Goal: Information Seeking & Learning: Learn about a topic

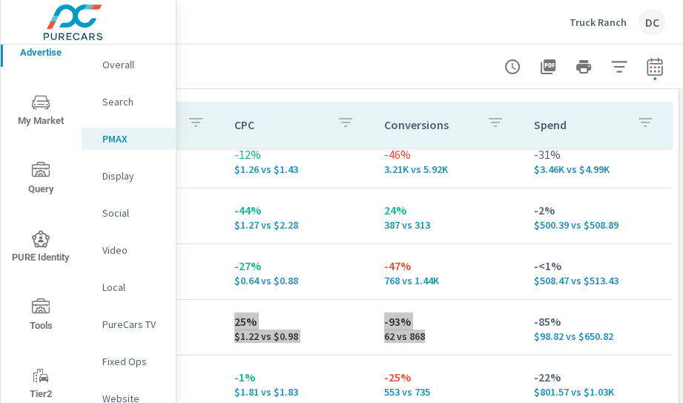
scroll to position [110, 0]
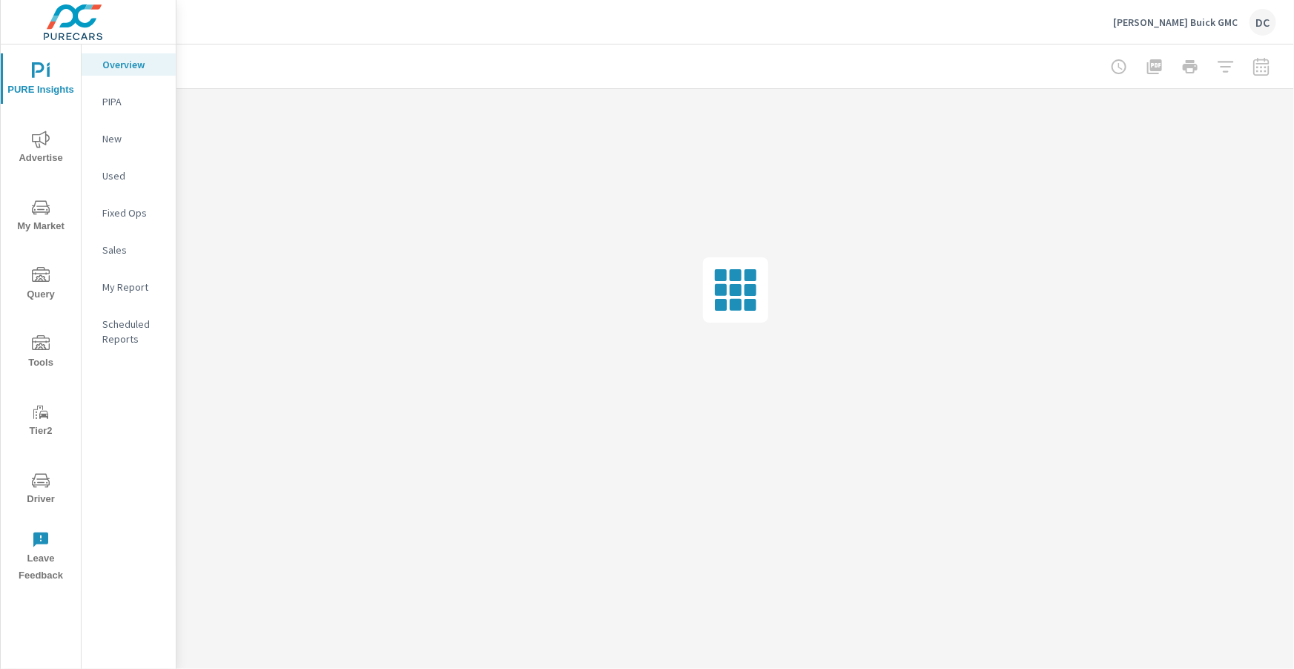
click at [35, 129] on button "Advertise" at bounding box center [41, 147] width 80 height 50
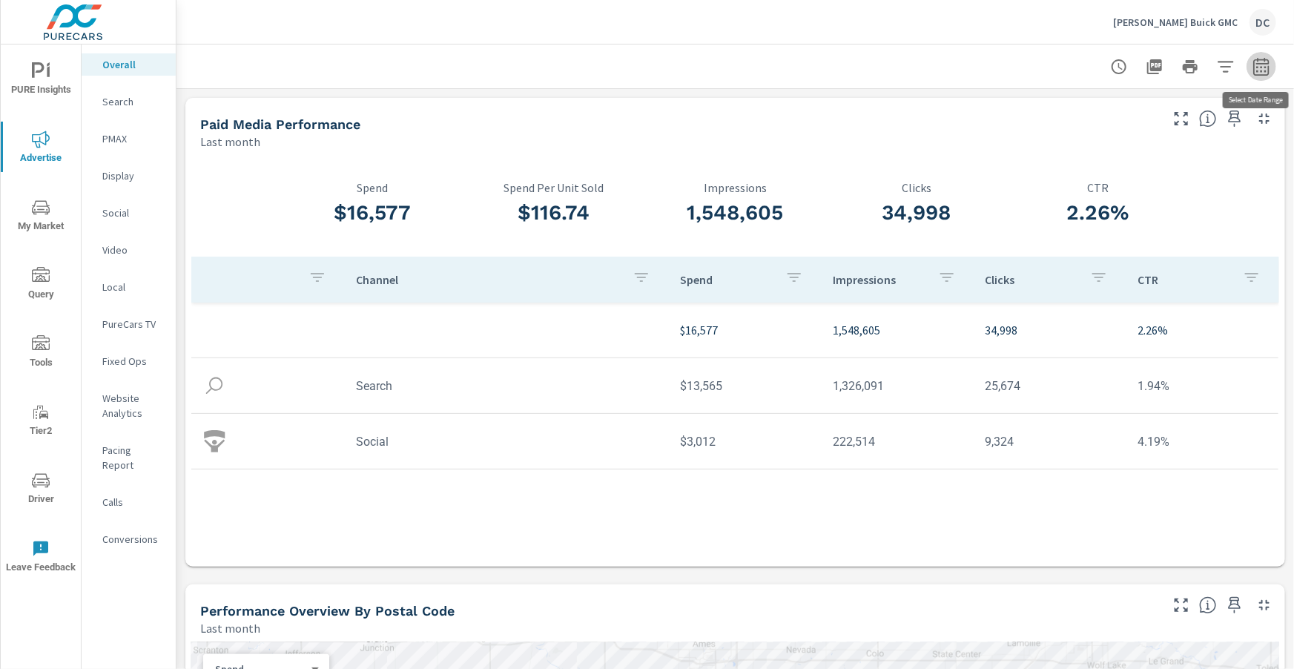
click at [1258, 68] on icon "button" at bounding box center [1262, 67] width 18 height 18
select select "Last month"
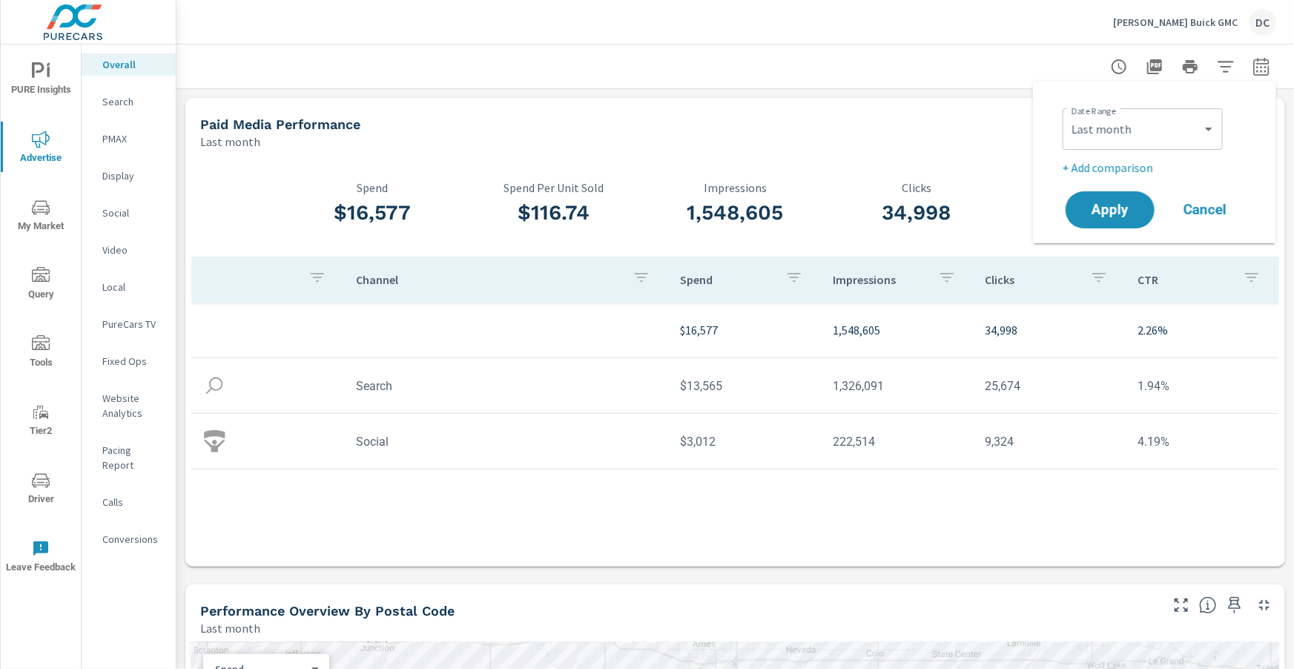
click at [1131, 173] on p "+ Add comparison" at bounding box center [1158, 168] width 190 height 18
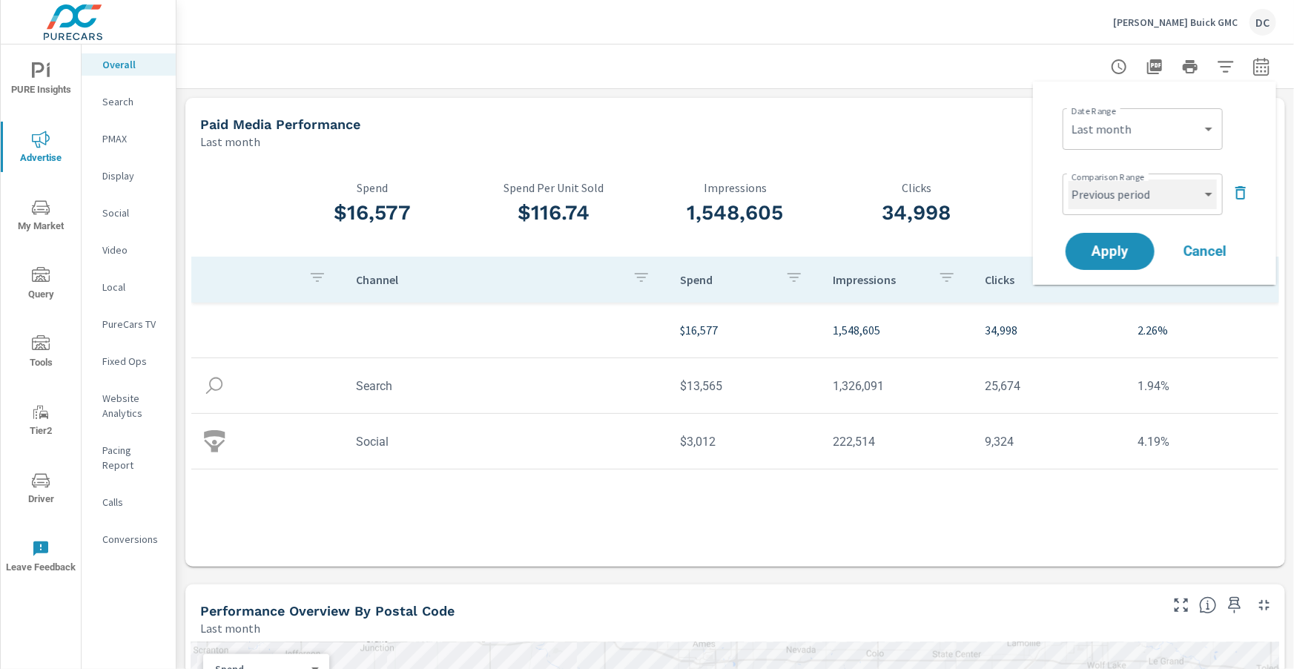
click at [1158, 199] on select "Custom Previous period Previous month Previous year" at bounding box center [1143, 195] width 148 height 30
click at [1069, 180] on select "Custom Previous period Previous month Previous year" at bounding box center [1143, 195] width 148 height 30
select select "Previous month"
click at [1132, 243] on button "Apply" at bounding box center [1111, 251] width 92 height 39
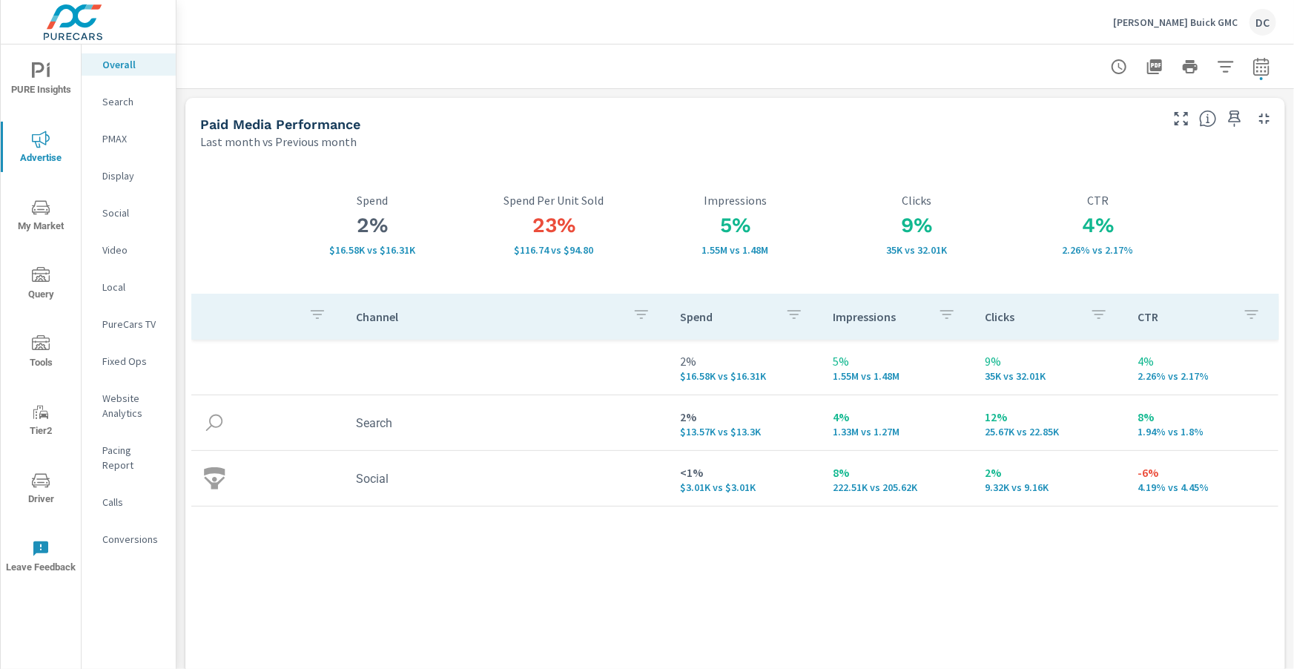
click at [125, 99] on p "Search" at bounding box center [133, 101] width 62 height 15
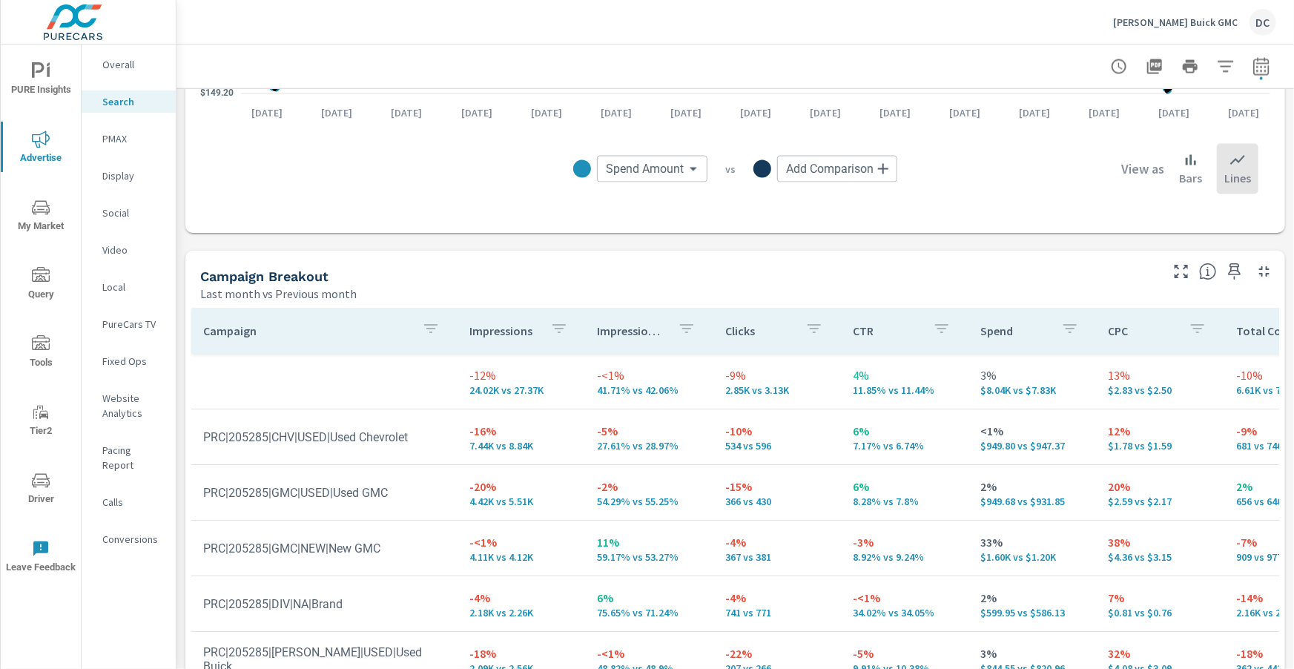
scroll to position [1484, 0]
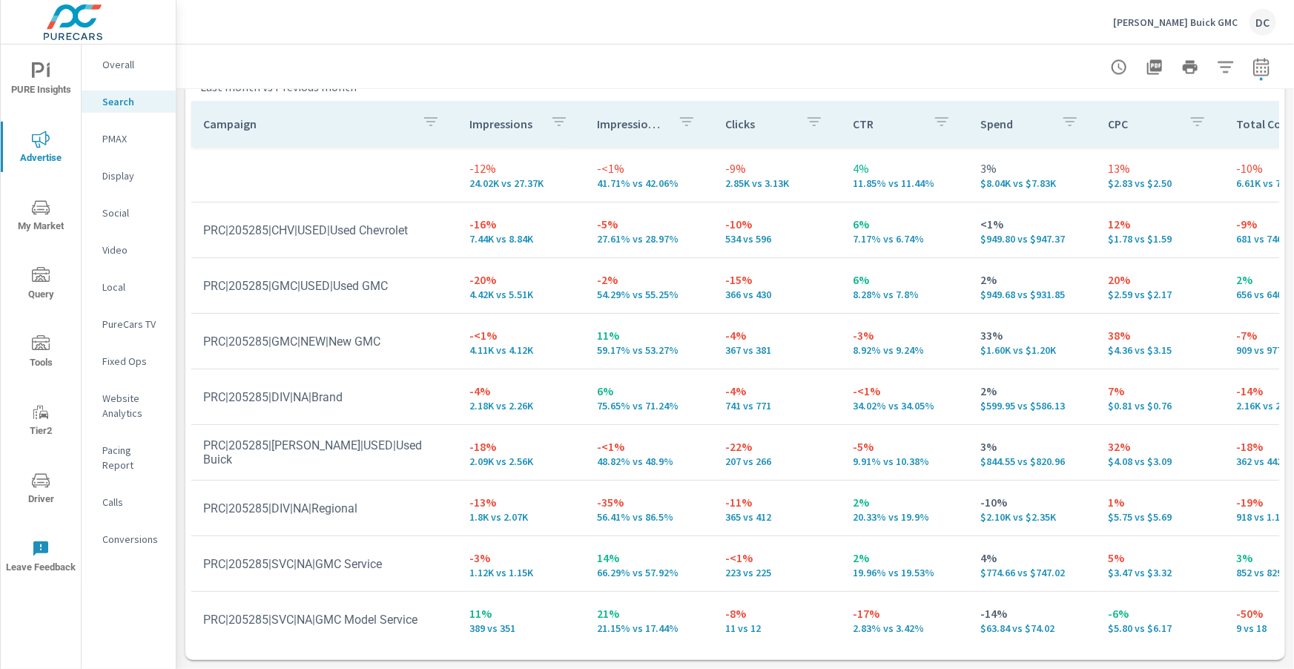
click at [128, 135] on p "PMAX" at bounding box center [133, 138] width 62 height 15
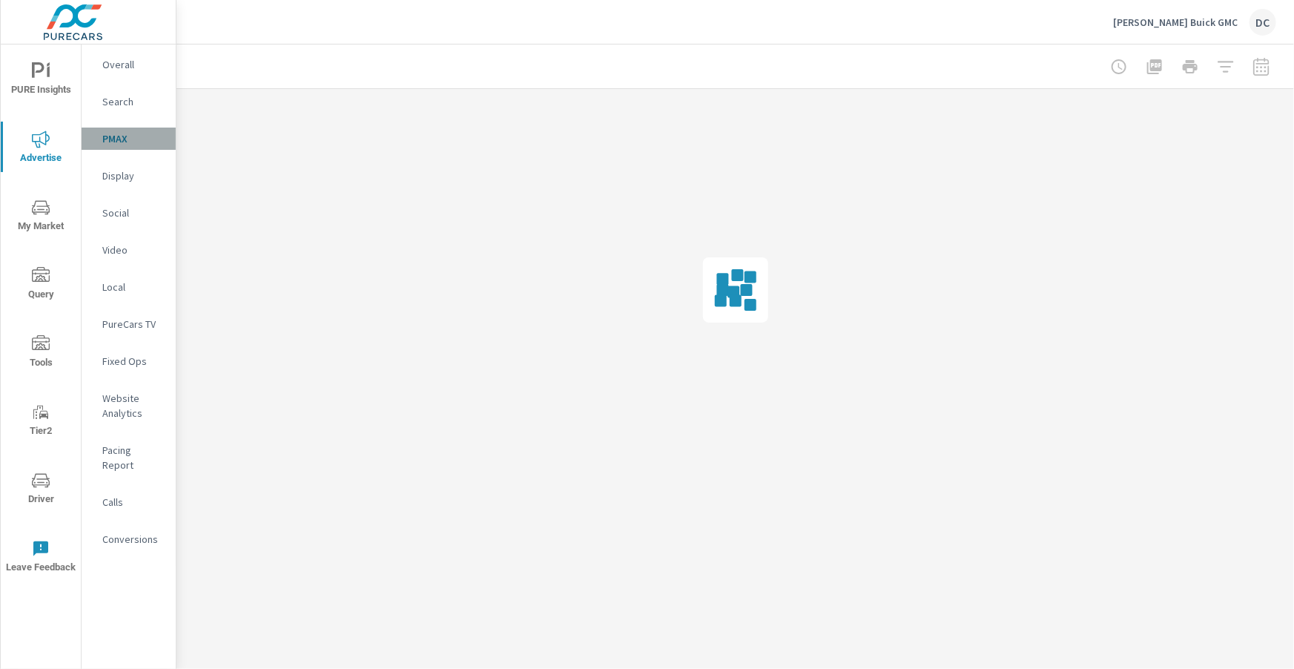
click at [125, 139] on p "PMAX" at bounding box center [133, 138] width 62 height 15
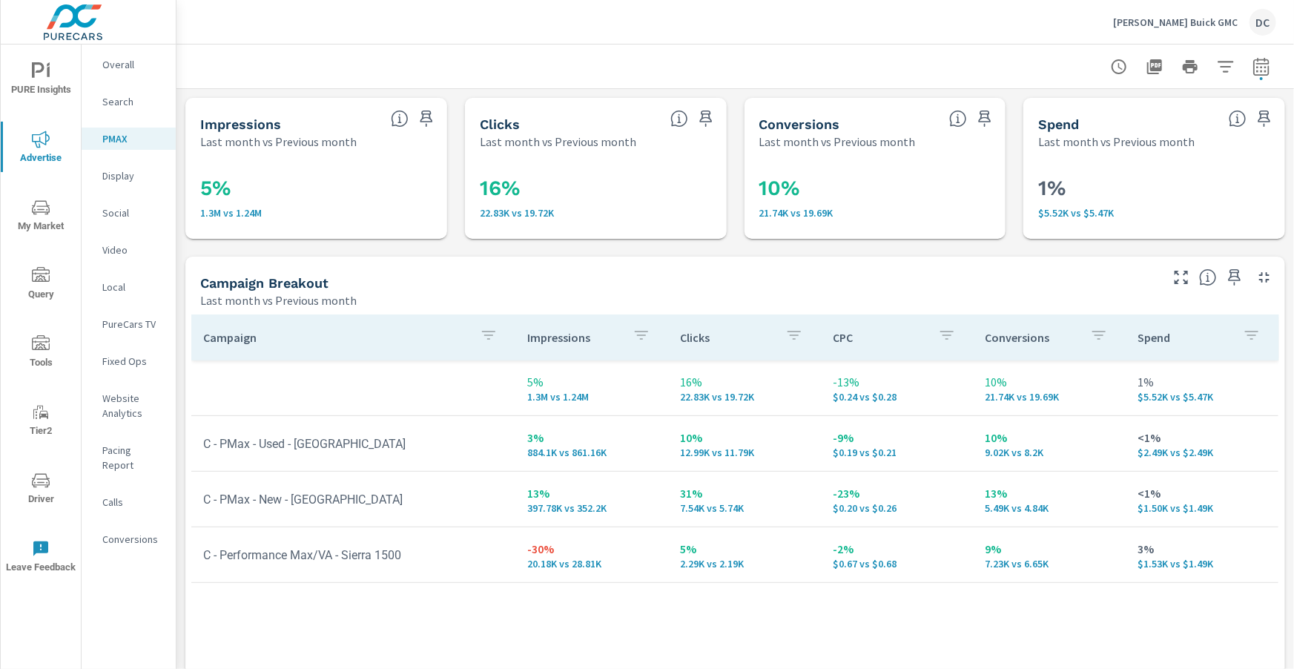
click at [126, 212] on p "Social" at bounding box center [133, 212] width 62 height 15
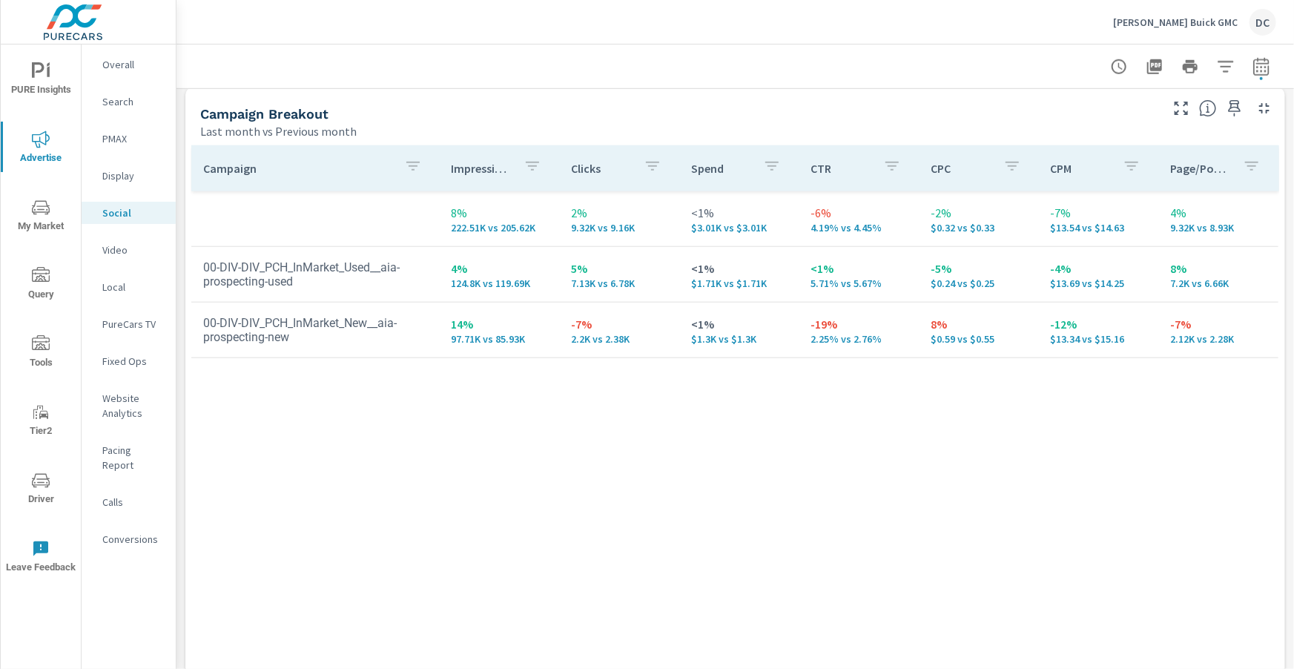
scroll to position [690, 0]
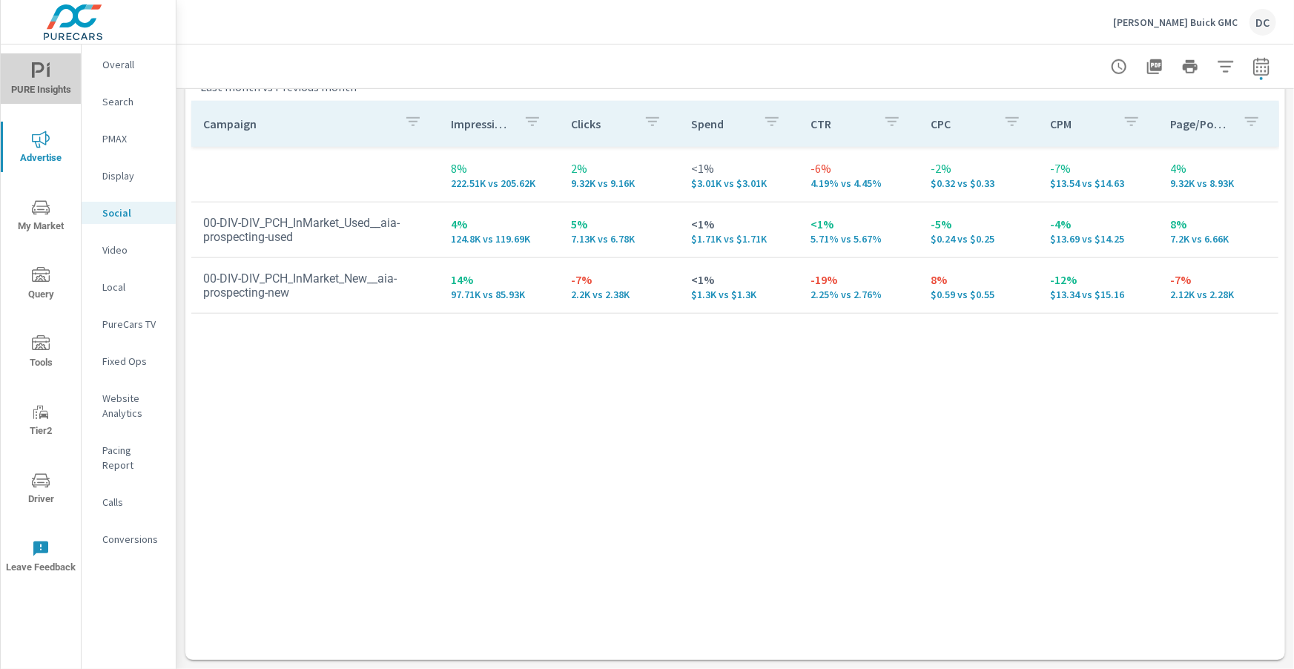
click at [51, 76] on span "PURE Insights" at bounding box center [40, 80] width 71 height 36
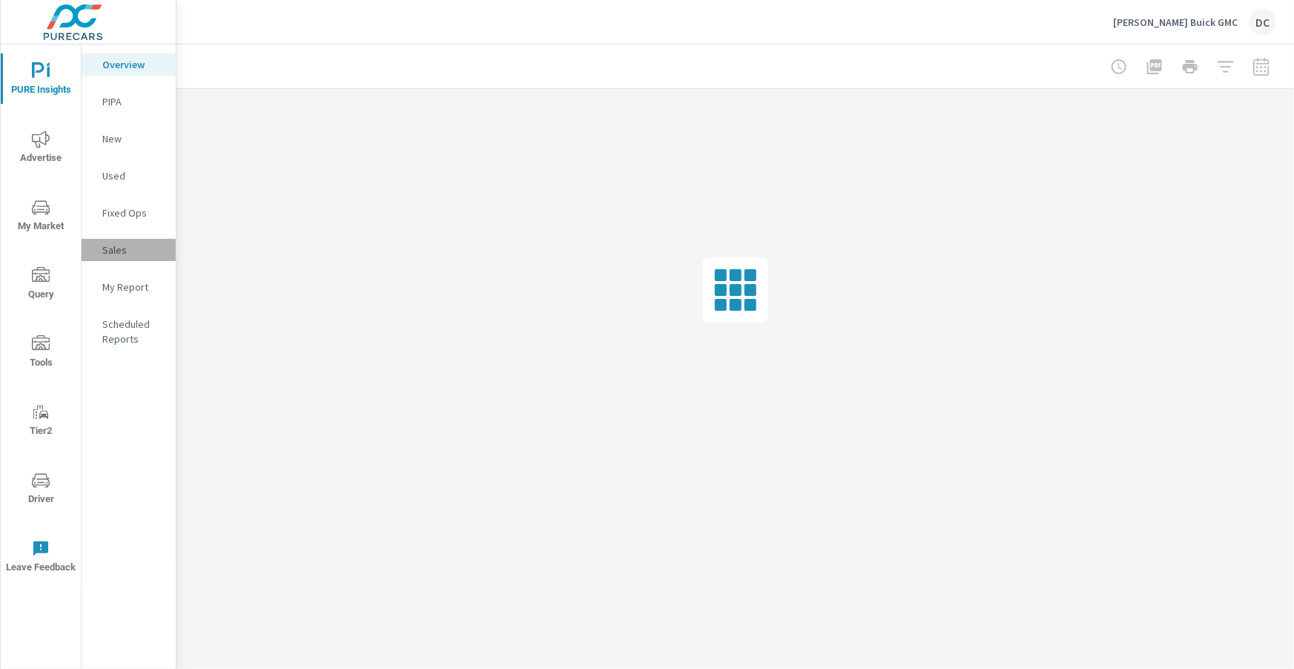
click at [111, 251] on p "Sales" at bounding box center [133, 250] width 62 height 15
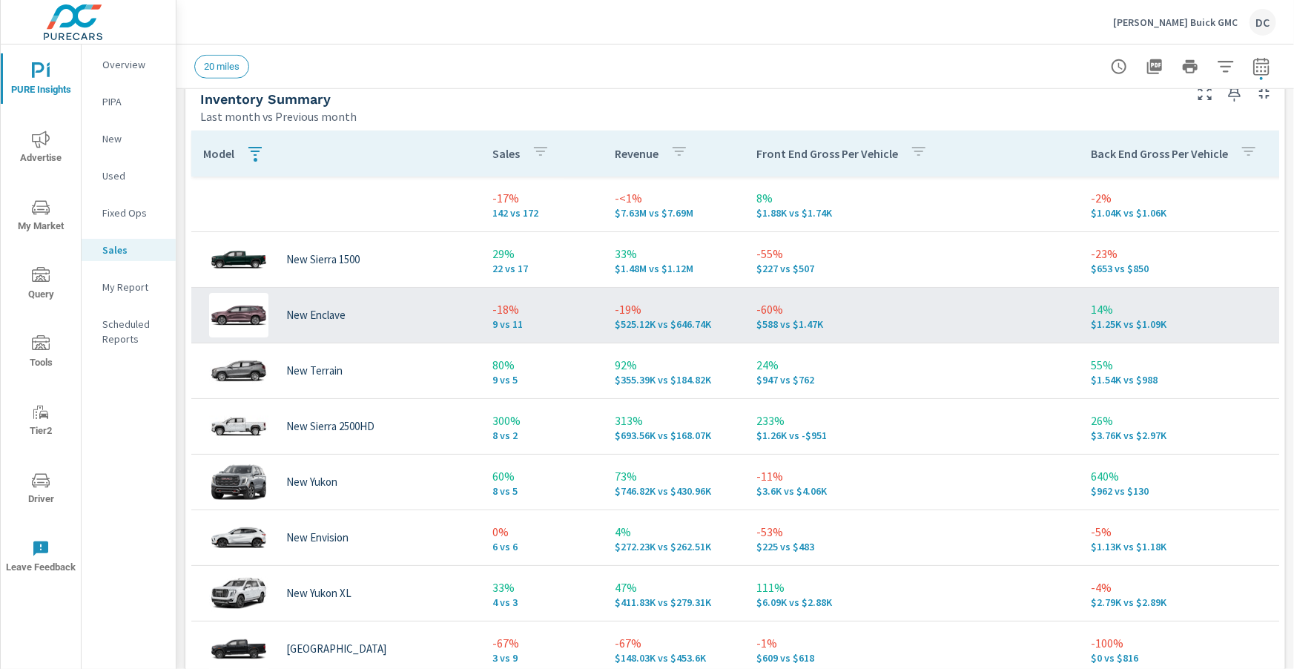
scroll to position [677, 0]
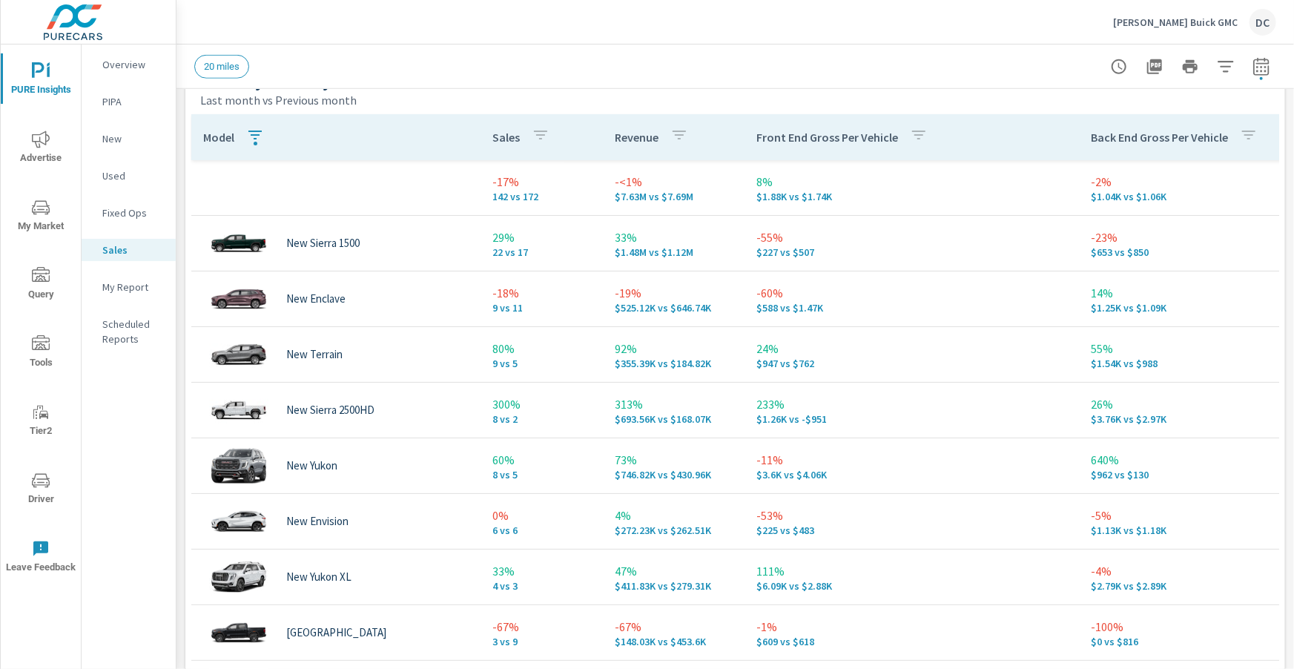
click at [125, 136] on p "New" at bounding box center [133, 138] width 62 height 15
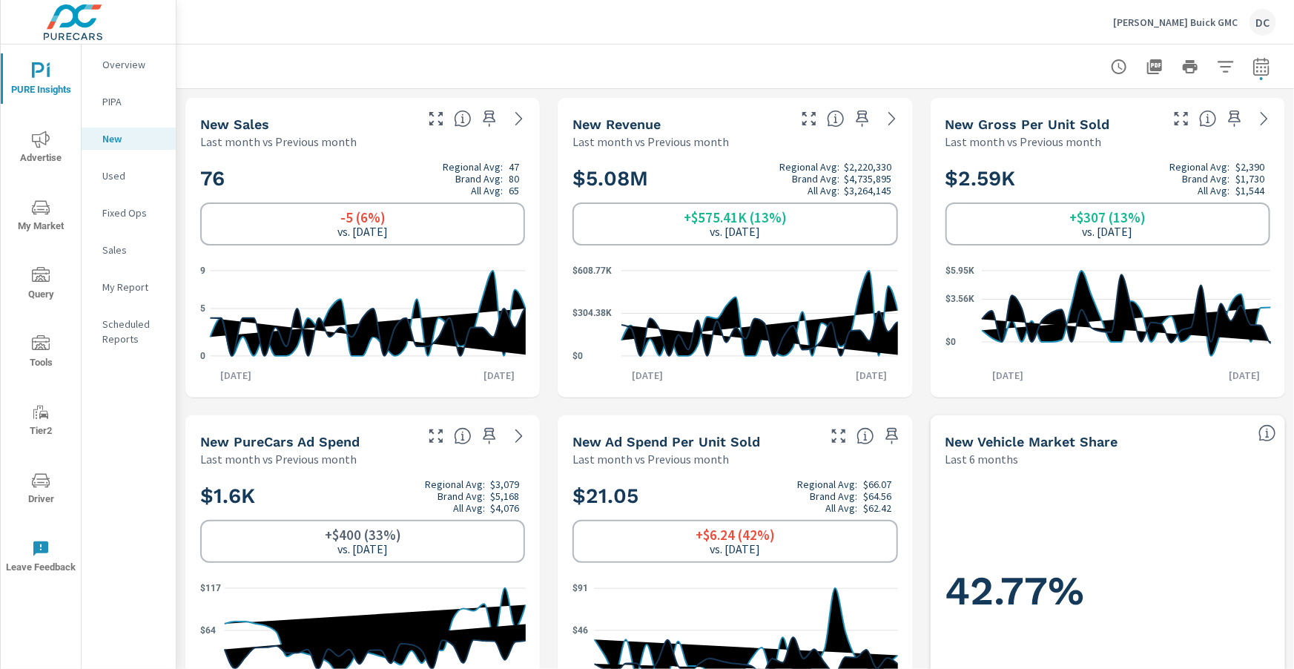
click at [119, 177] on p "Used" at bounding box center [133, 175] width 62 height 15
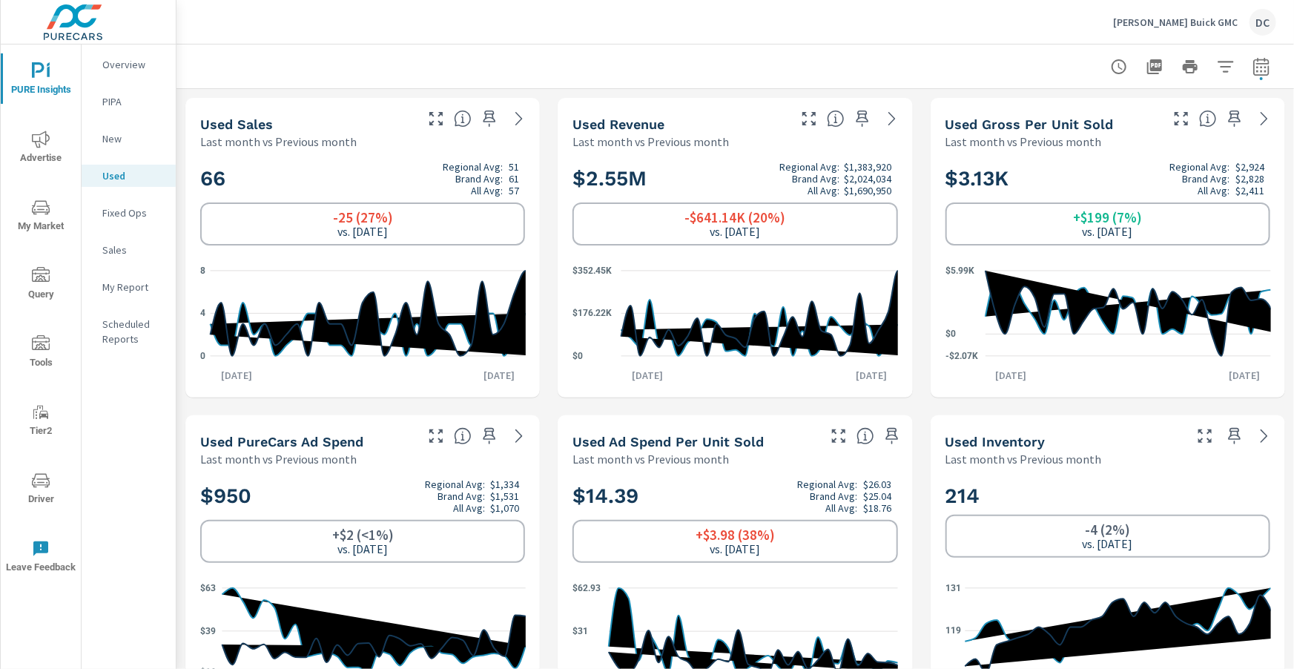
scroll to position [389, 0]
click at [128, 252] on p "Sales" at bounding box center [133, 250] width 62 height 15
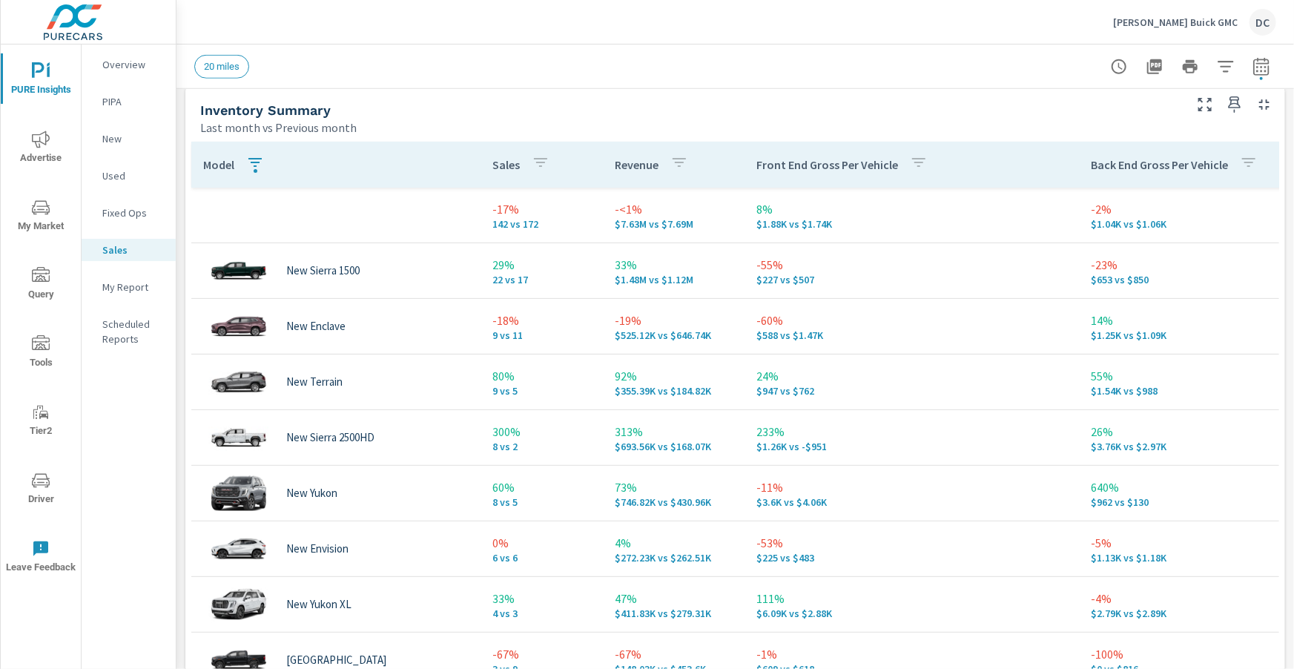
scroll to position [686, 0]
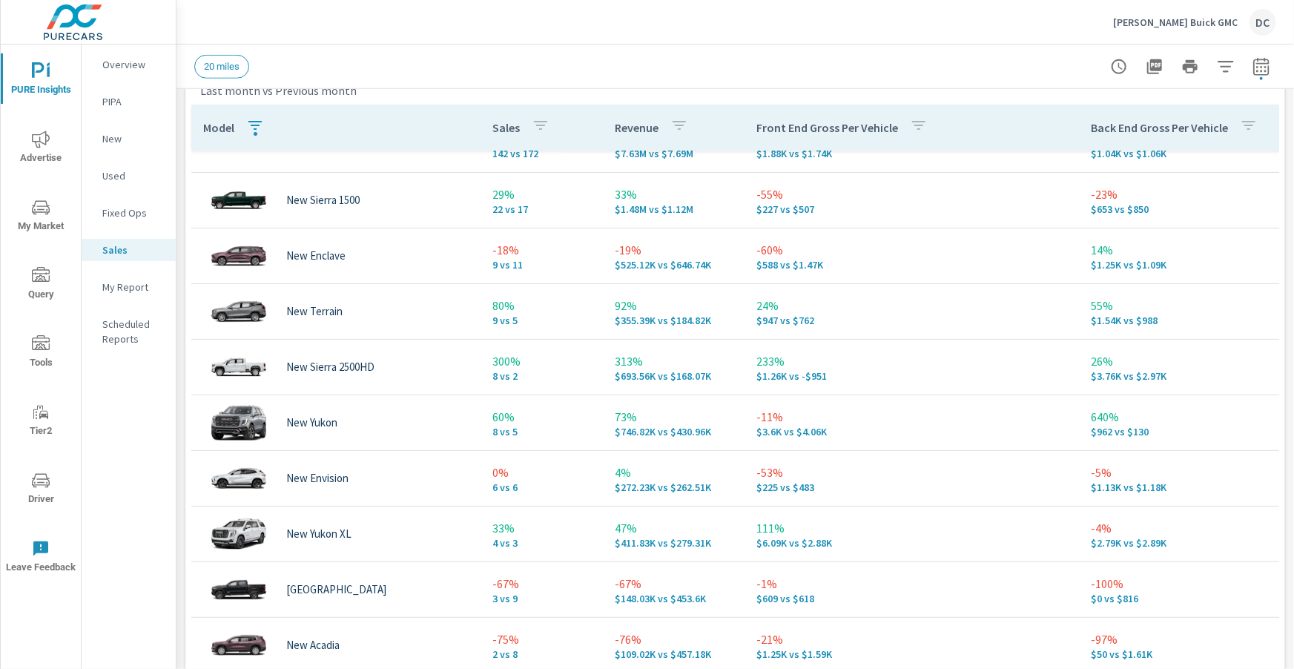
scroll to position [62, 0]
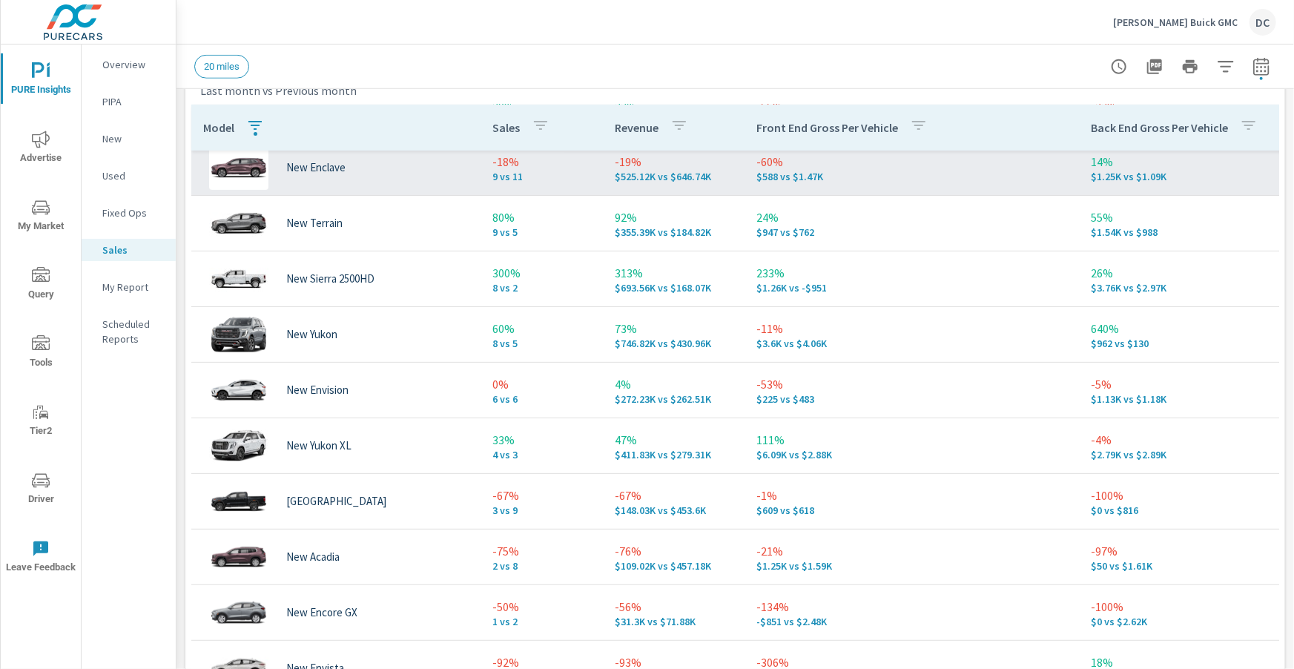
scroll to position [125, 0]
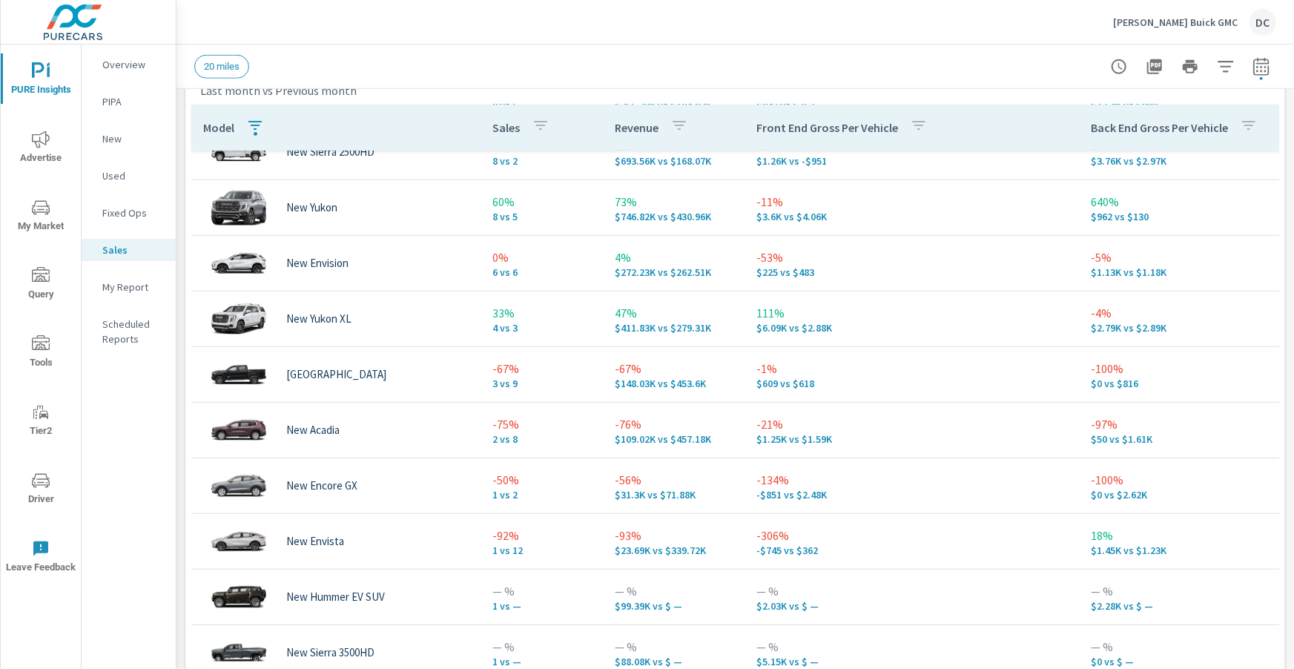
scroll to position [250, 0]
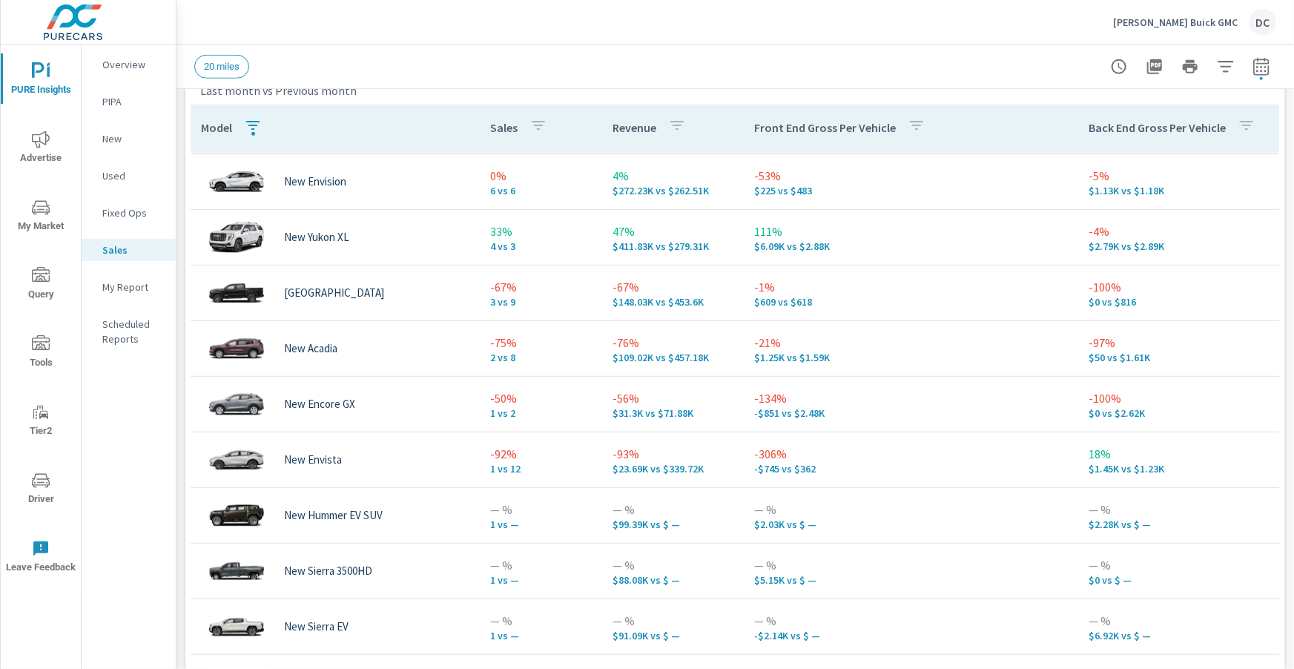
scroll to position [343, 2]
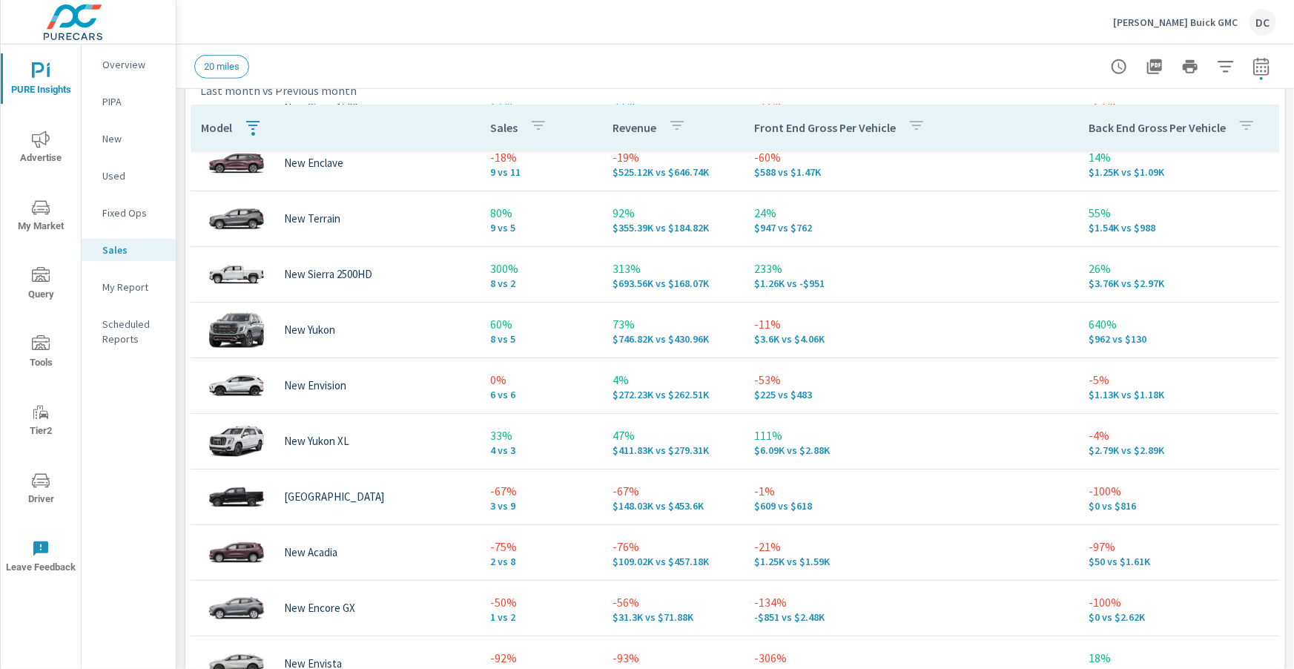
scroll to position [89, 2]
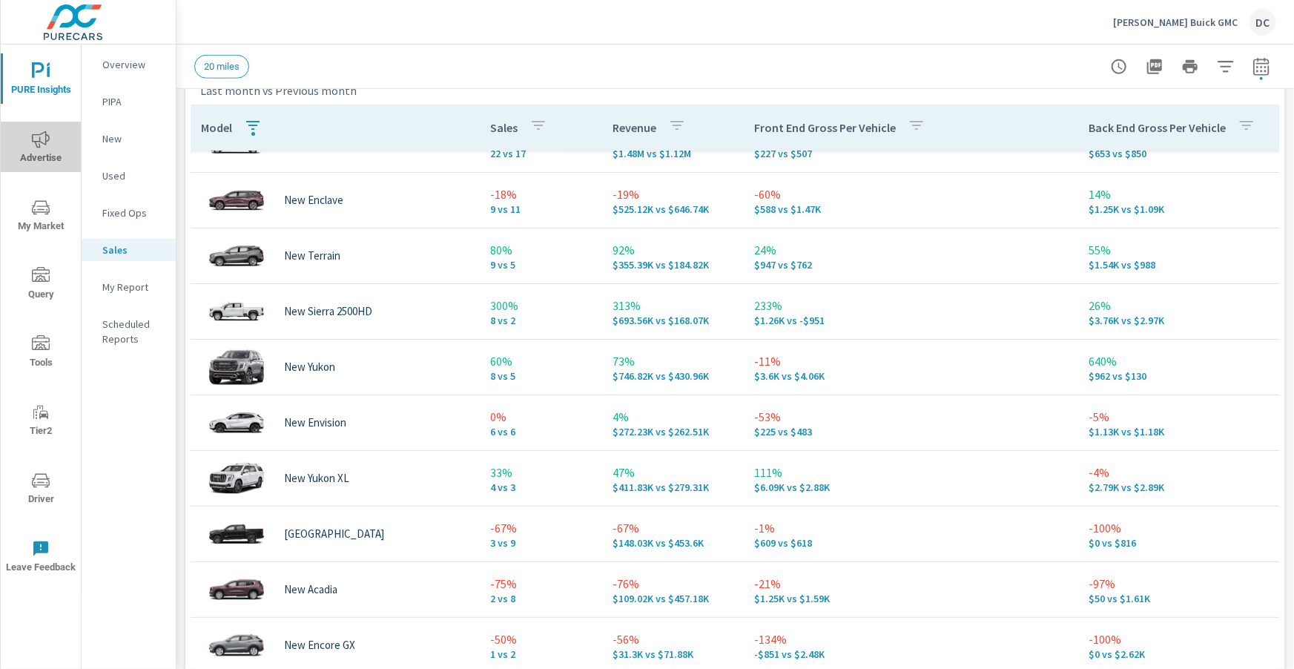
click at [45, 148] on span "Advertise" at bounding box center [40, 149] width 71 height 36
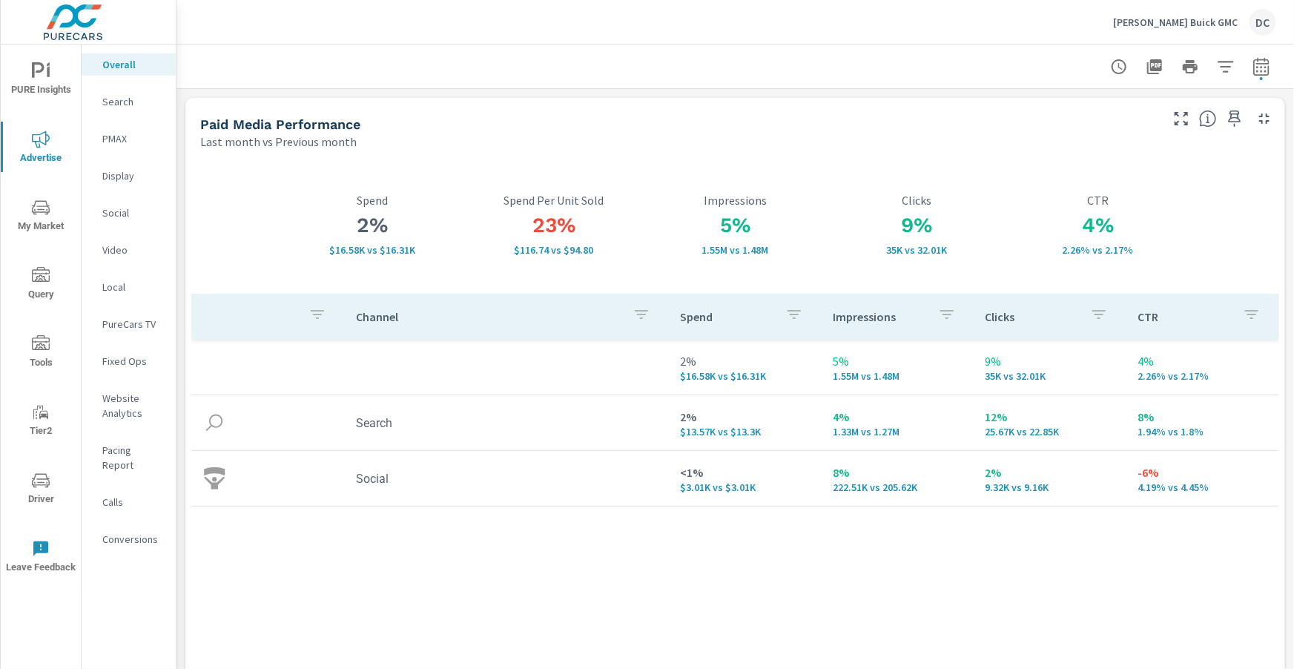
click at [129, 105] on p "Search" at bounding box center [133, 101] width 62 height 15
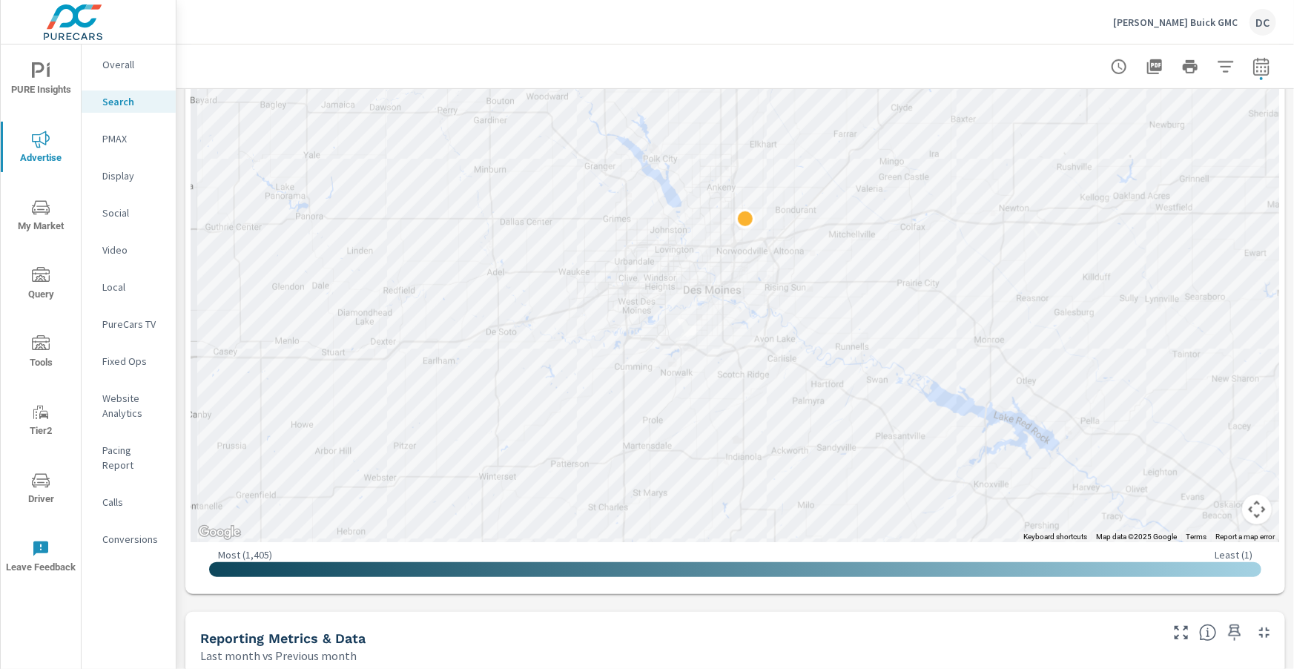
scroll to position [457, 0]
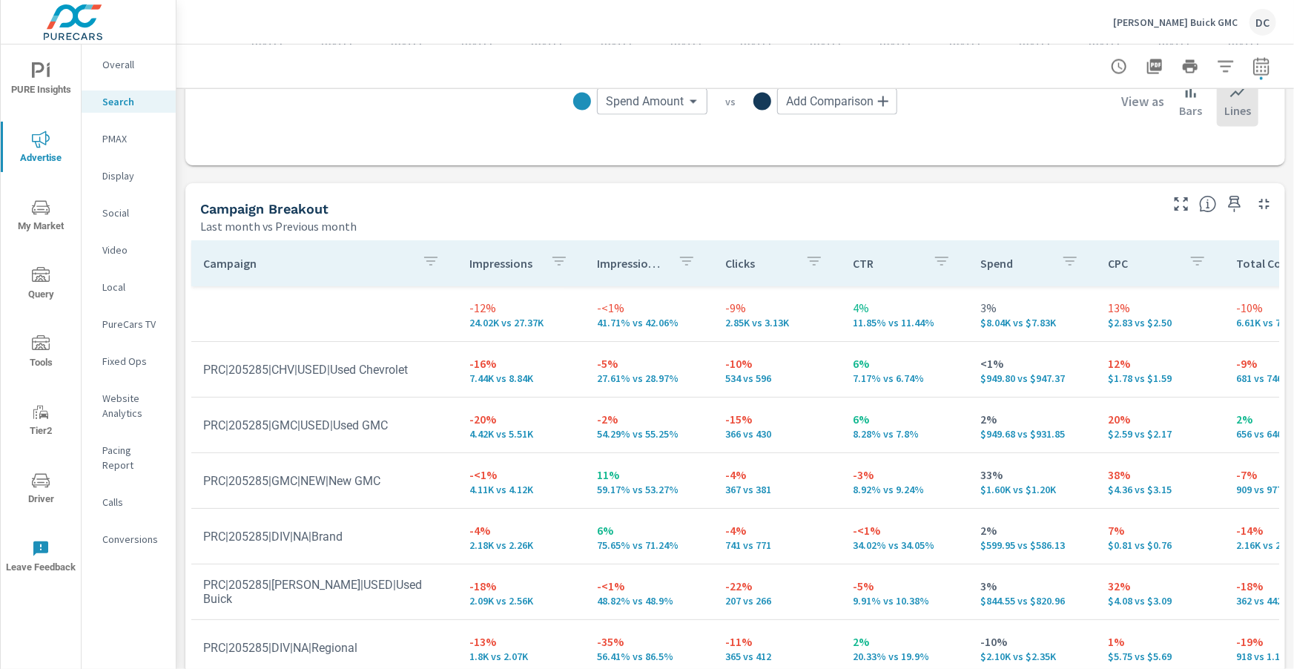
scroll to position [1343, 0]
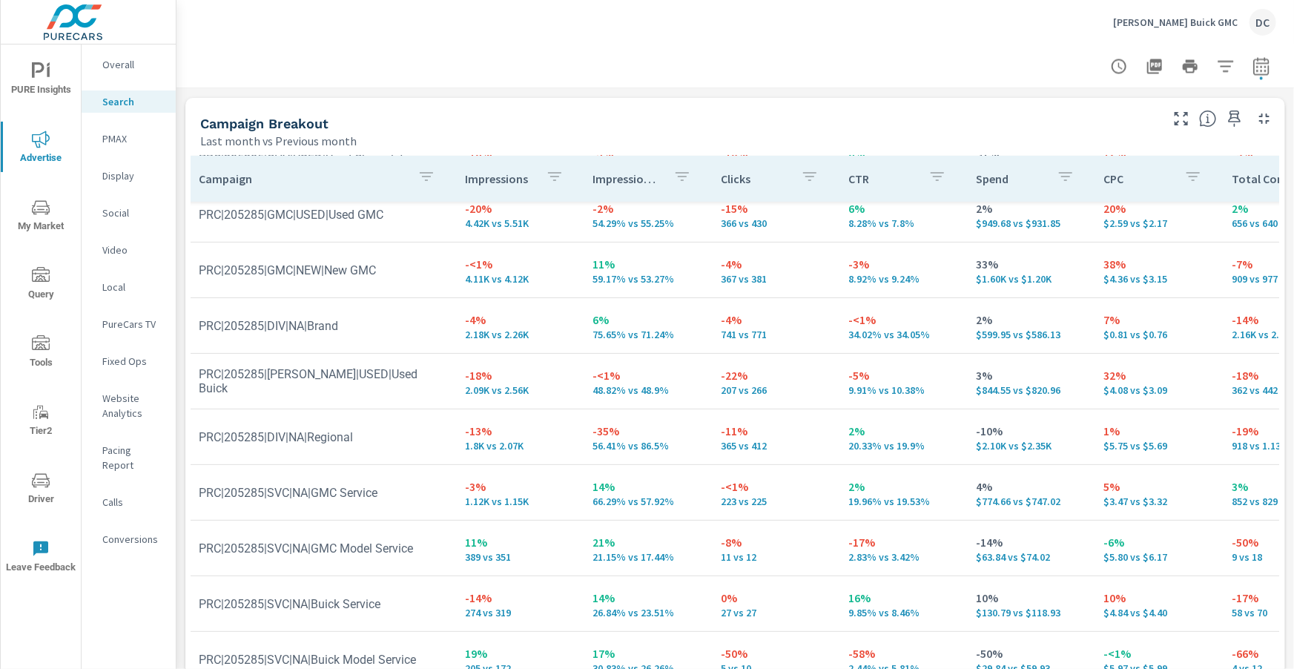
scroll to position [1484, 0]
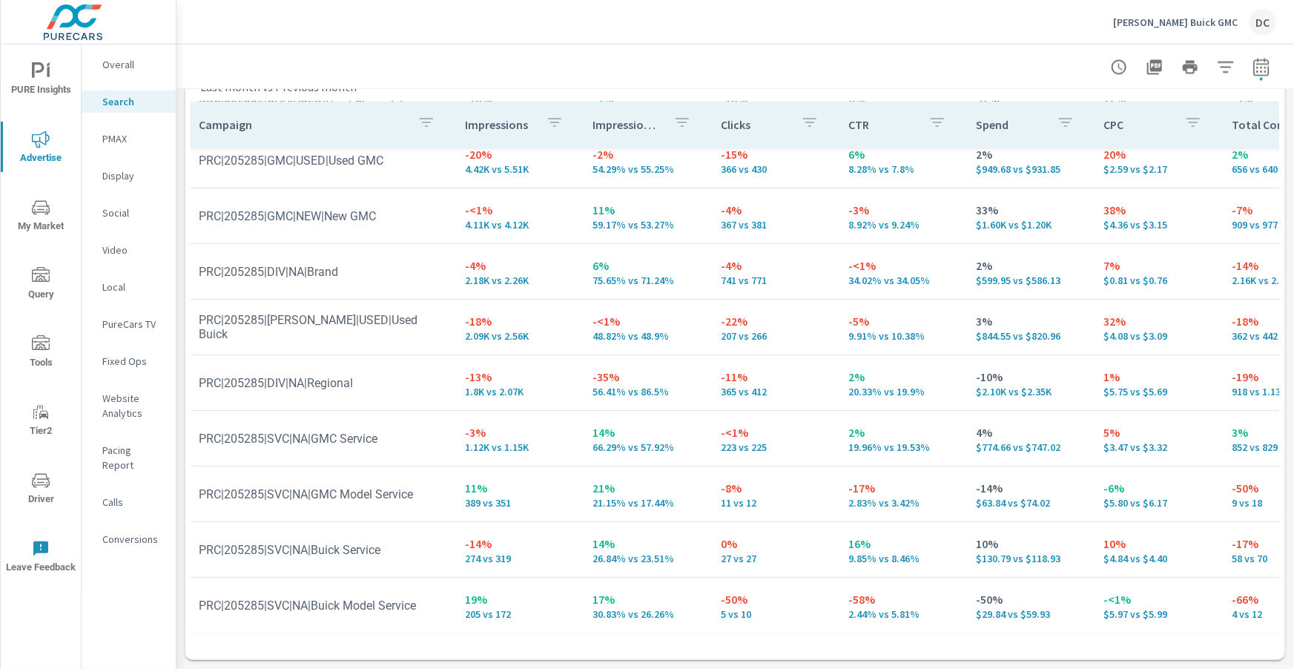
click at [107, 139] on p "PMAX" at bounding box center [133, 138] width 62 height 15
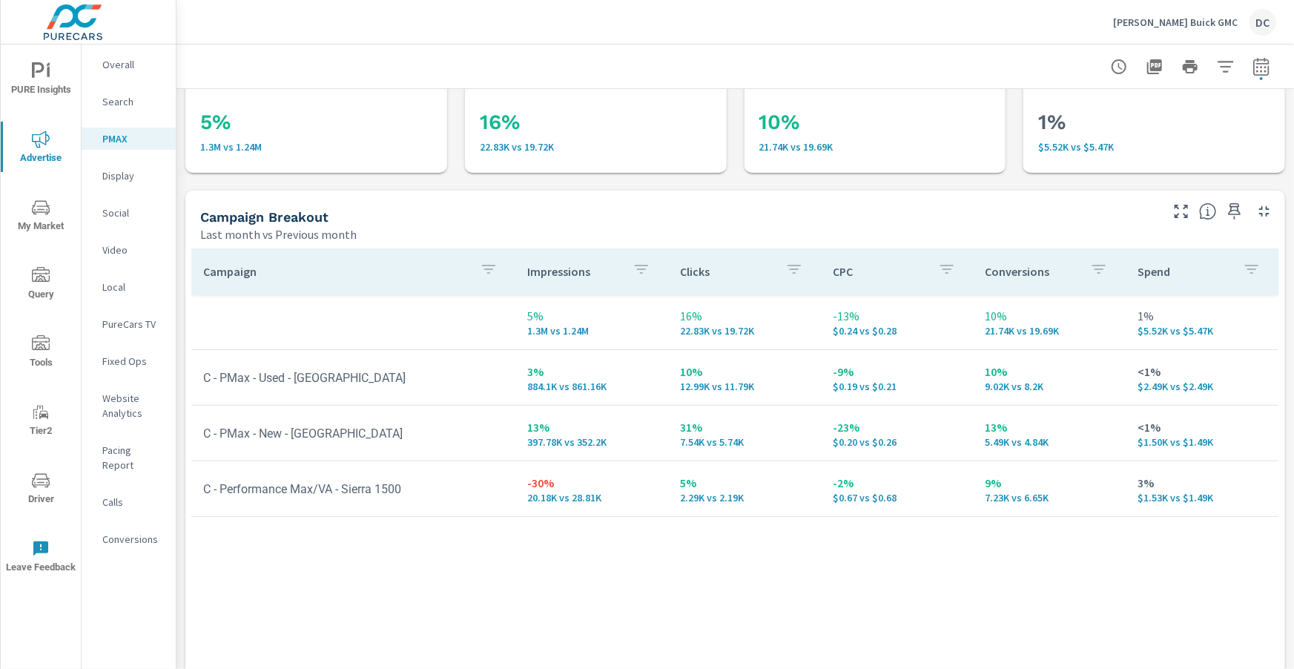
scroll to position [100, 0]
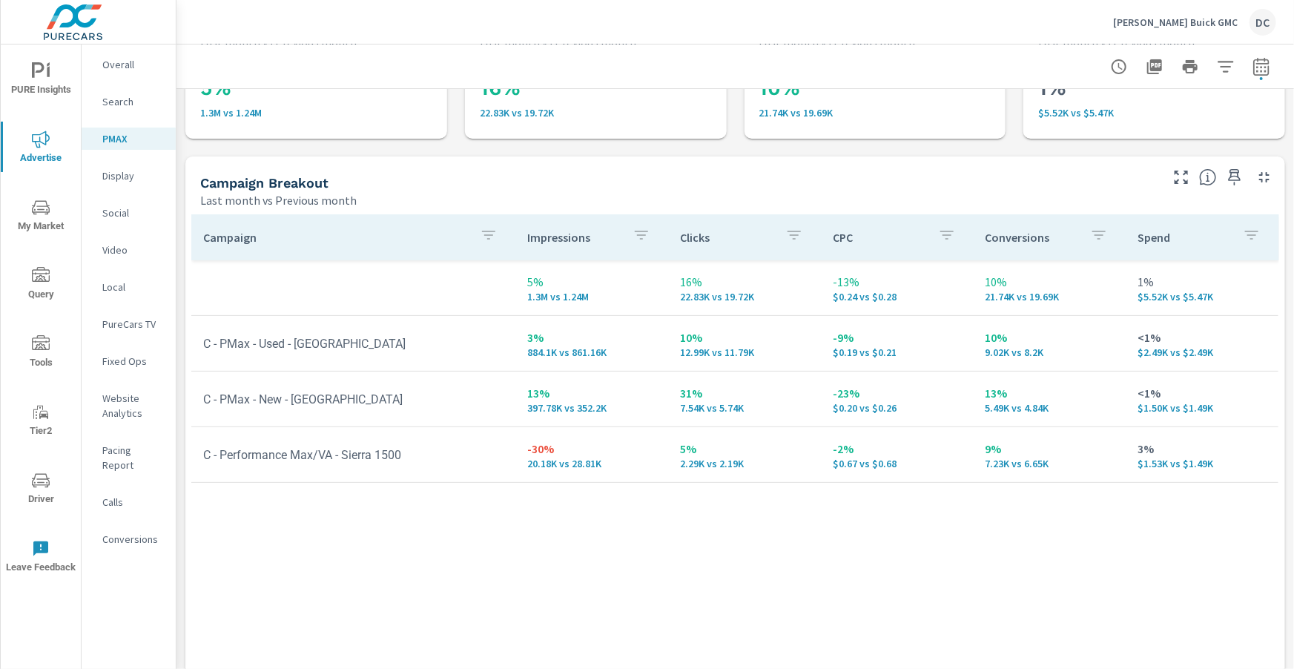
click at [134, 69] on p "Overall" at bounding box center [133, 64] width 62 height 15
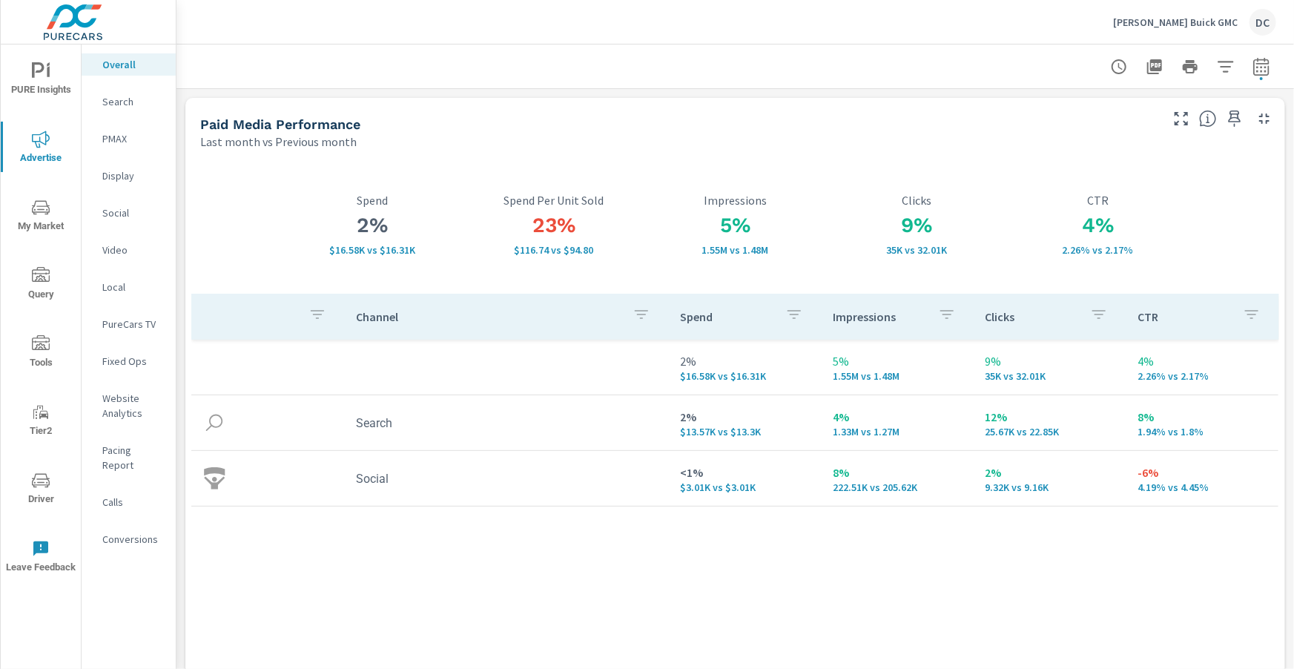
click at [36, 76] on icon "nav menu" at bounding box center [41, 71] width 18 height 18
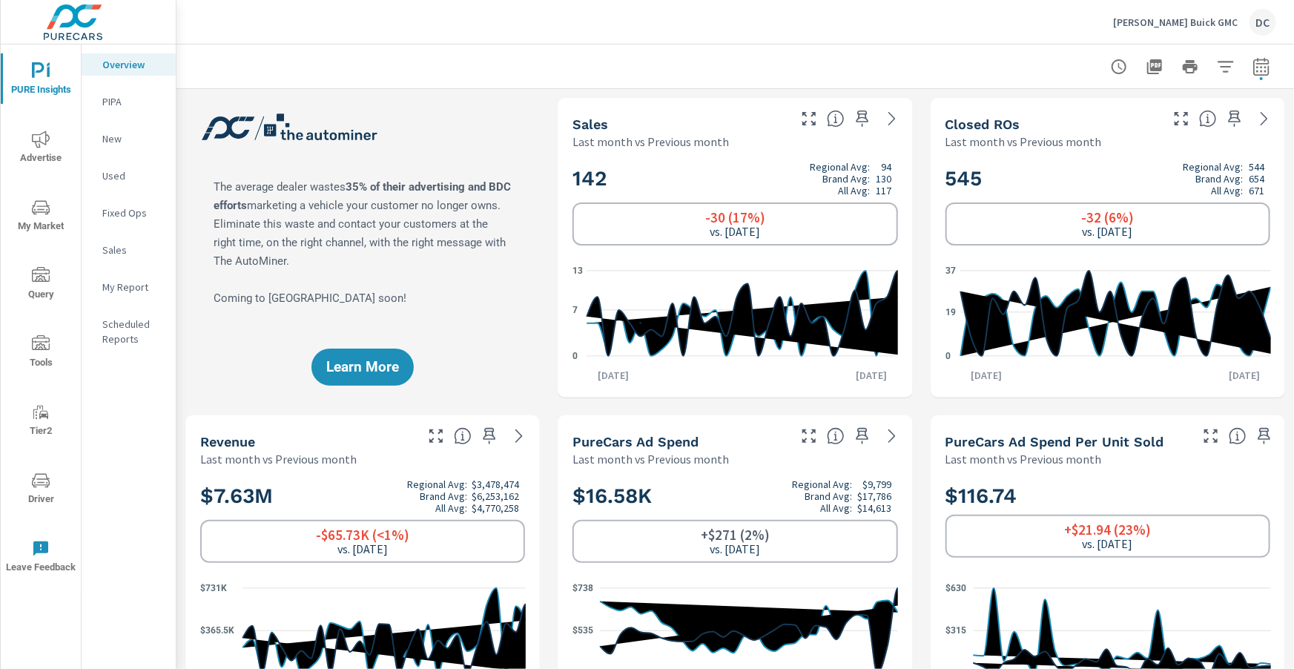
click at [116, 173] on p "Used" at bounding box center [133, 175] width 62 height 15
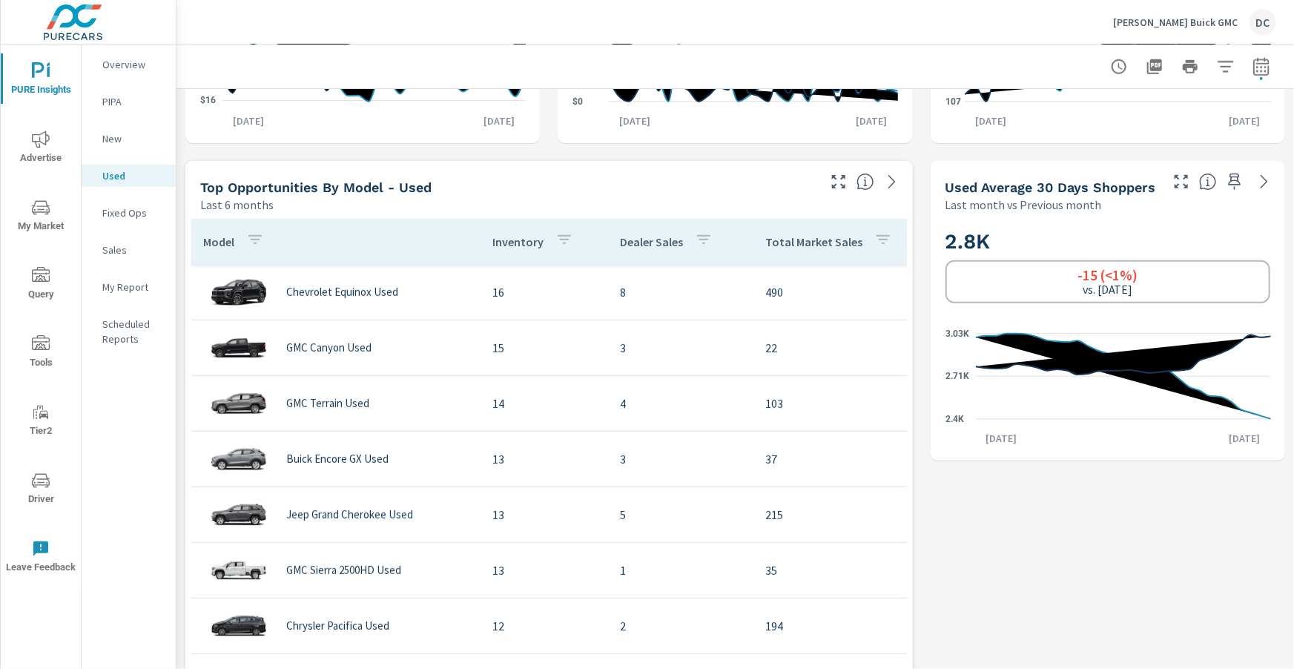
scroll to position [598, 0]
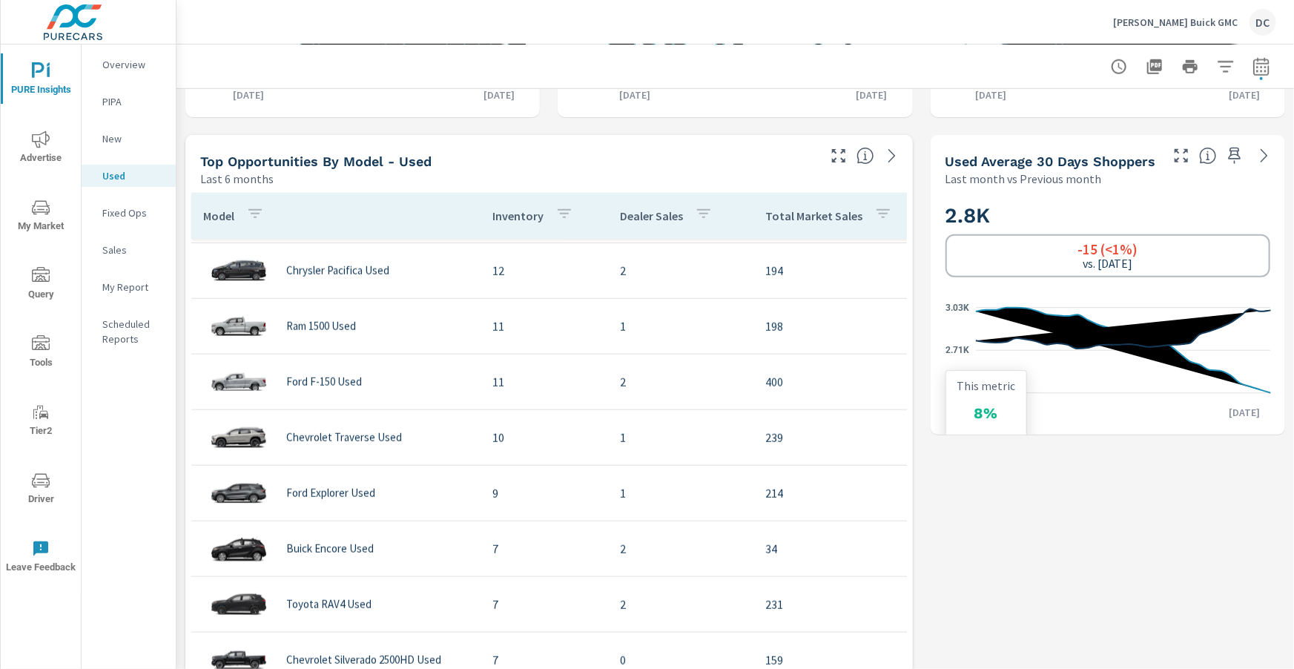
scroll to position [601, 0]
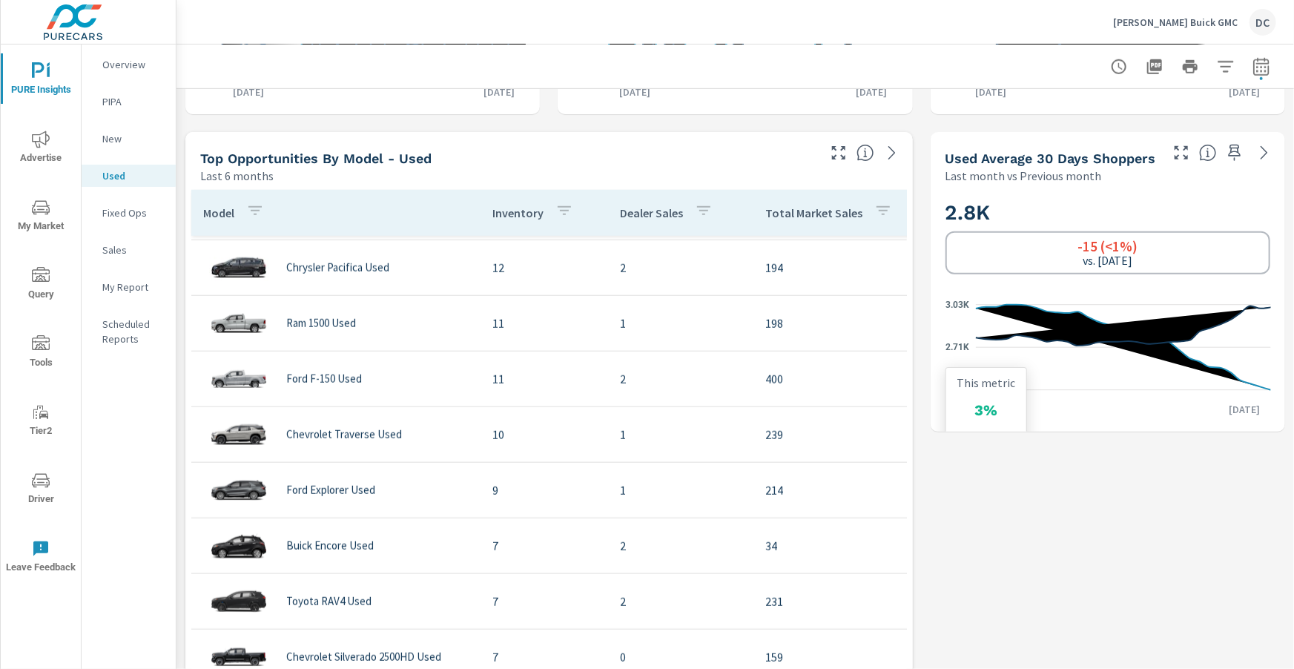
click at [1128, 371] on icon "2.4K 2.71K 3.03K" at bounding box center [1109, 347] width 326 height 109
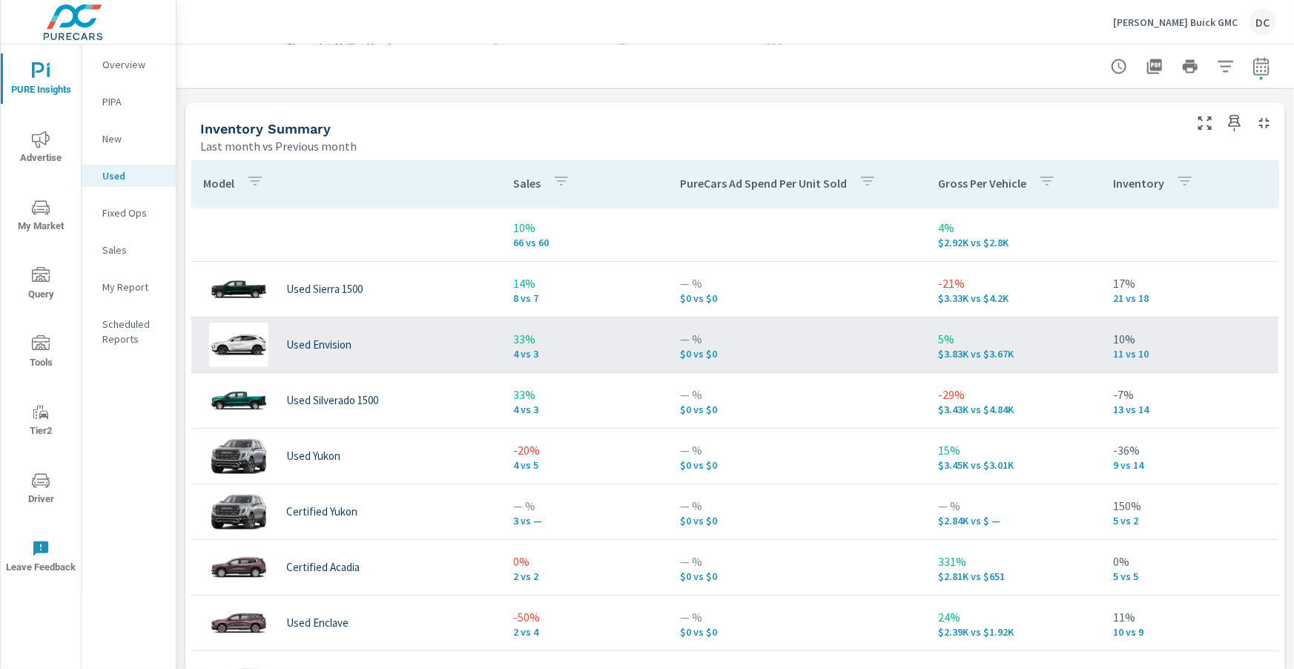
scroll to position [1270, 0]
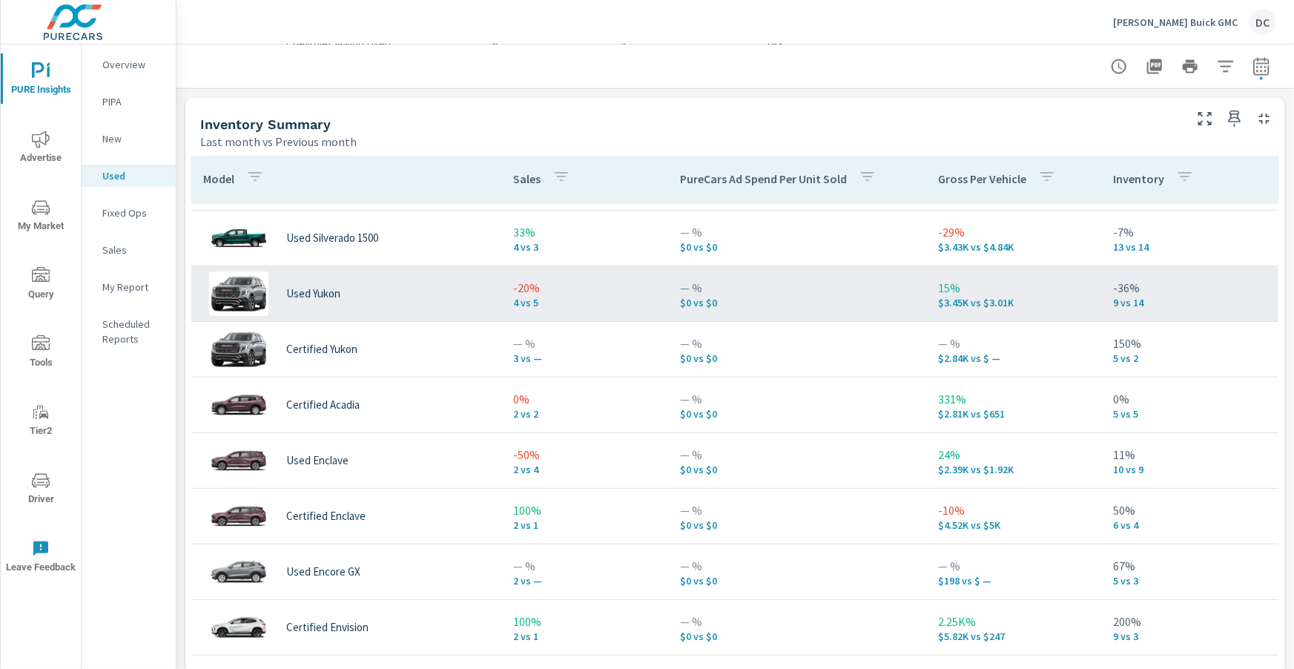
scroll to position [174, 0]
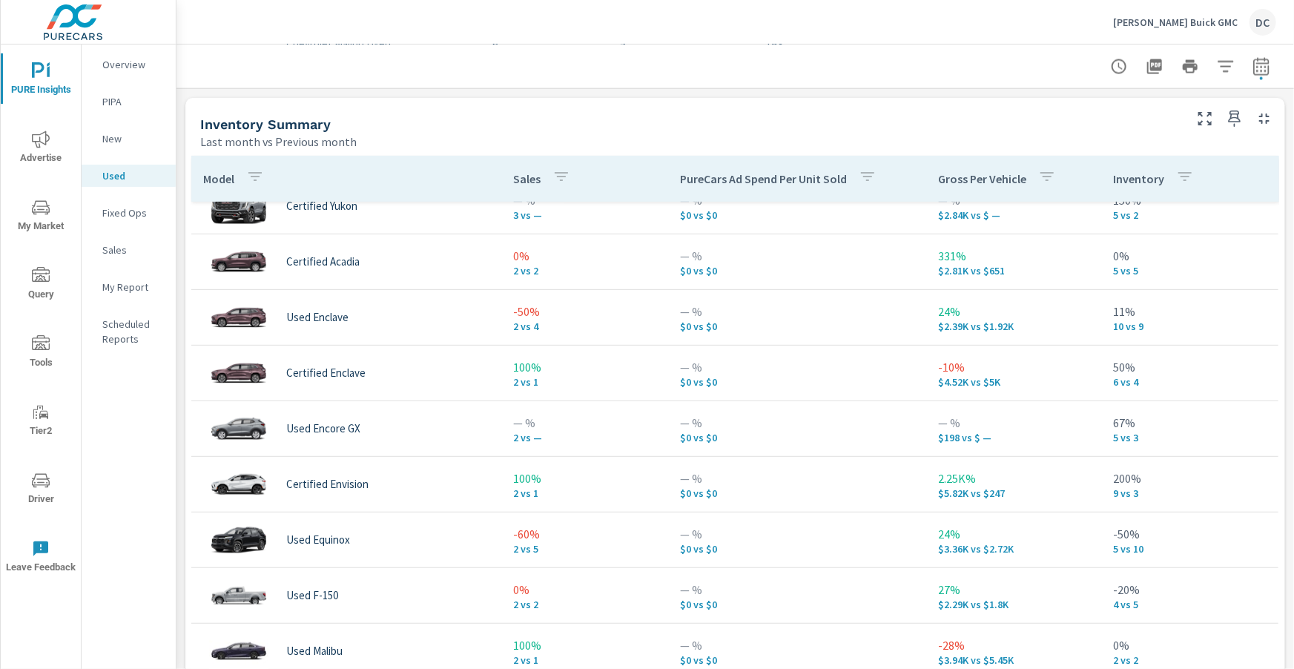
scroll to position [343, 0]
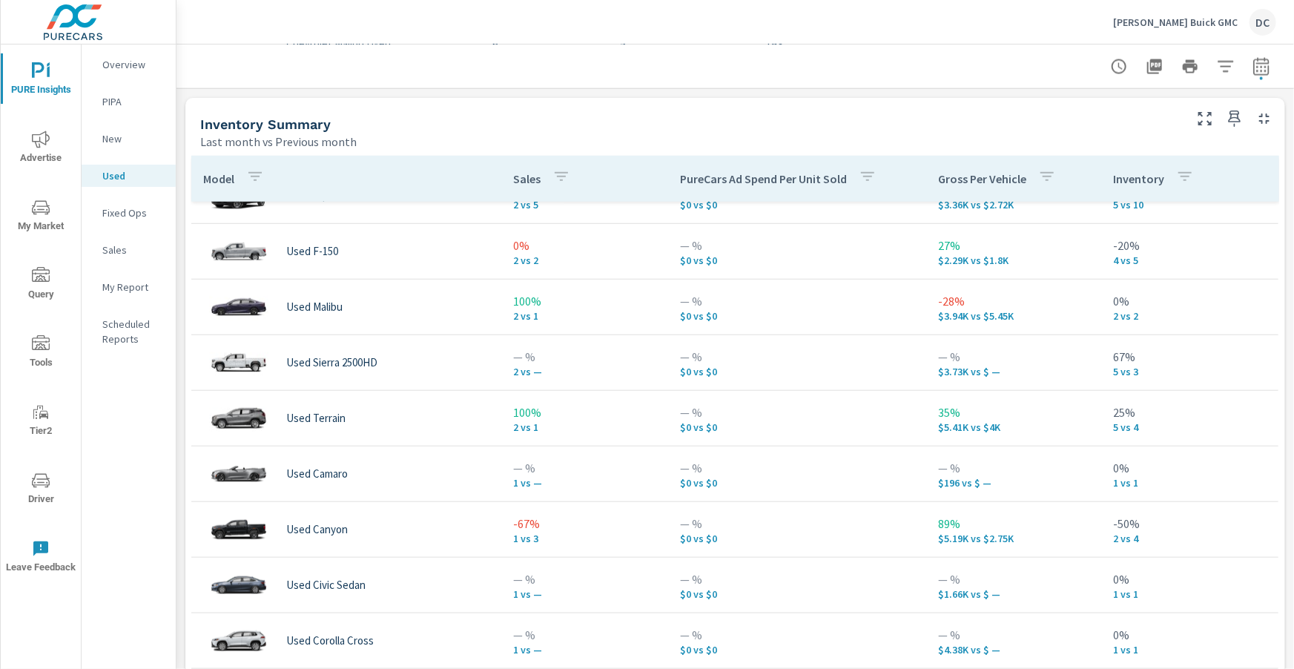
scroll to position [648, 0]
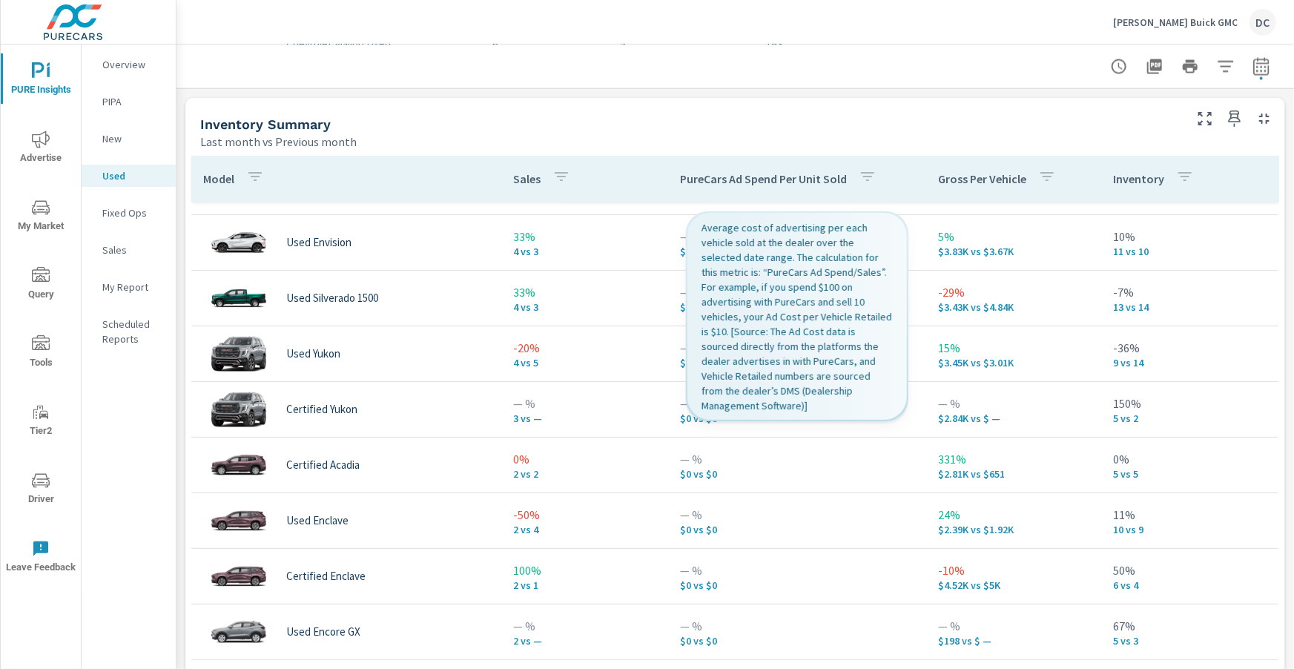
scroll to position [37, 0]
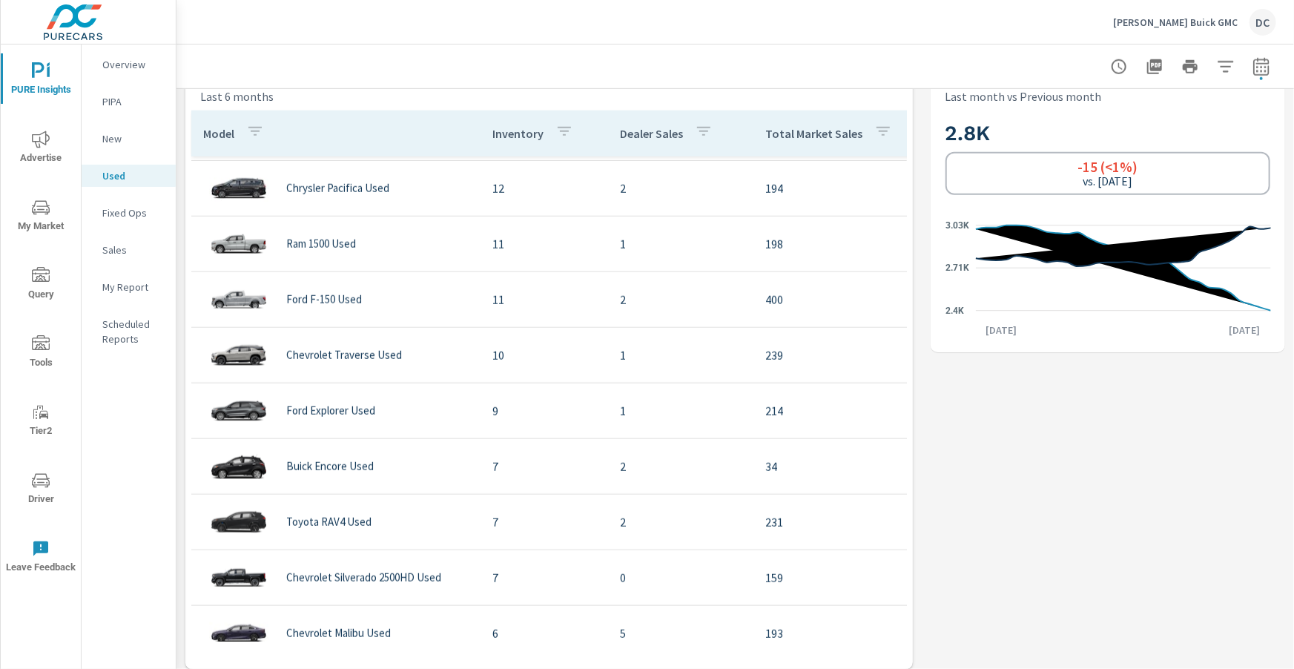
scroll to position [659, 0]
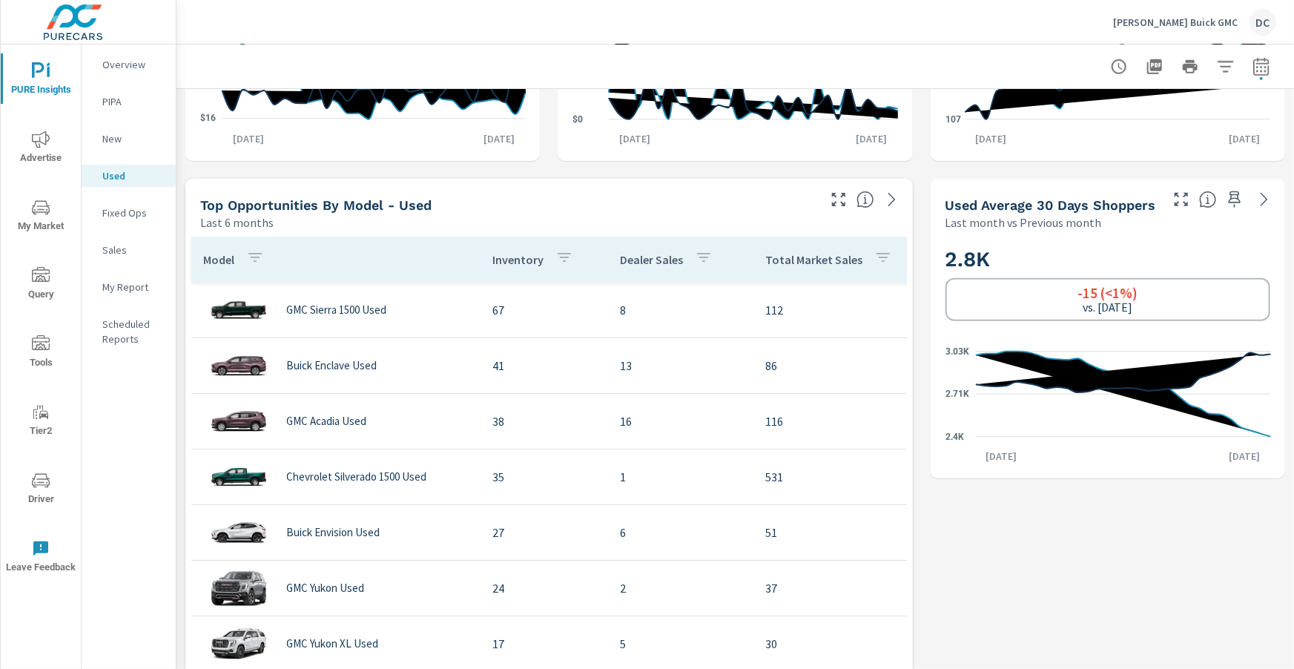
click at [116, 134] on p "New" at bounding box center [133, 138] width 62 height 15
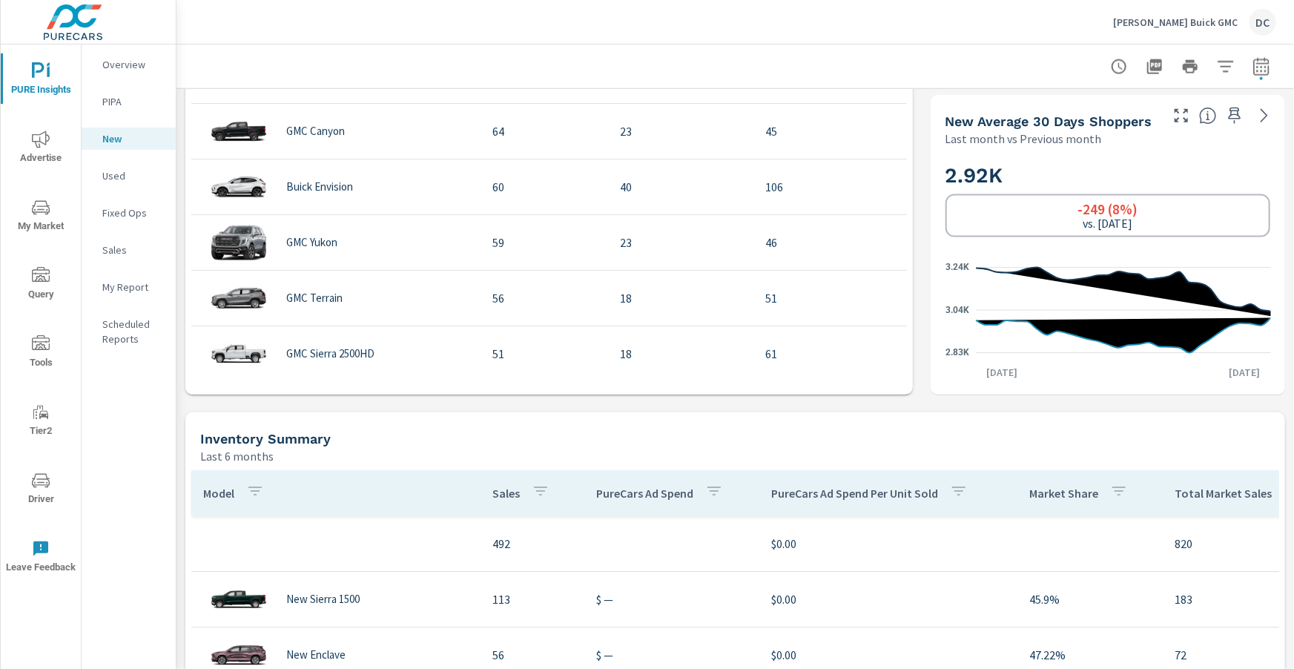
scroll to position [955, 0]
